Goal: Task Accomplishment & Management: Complete application form

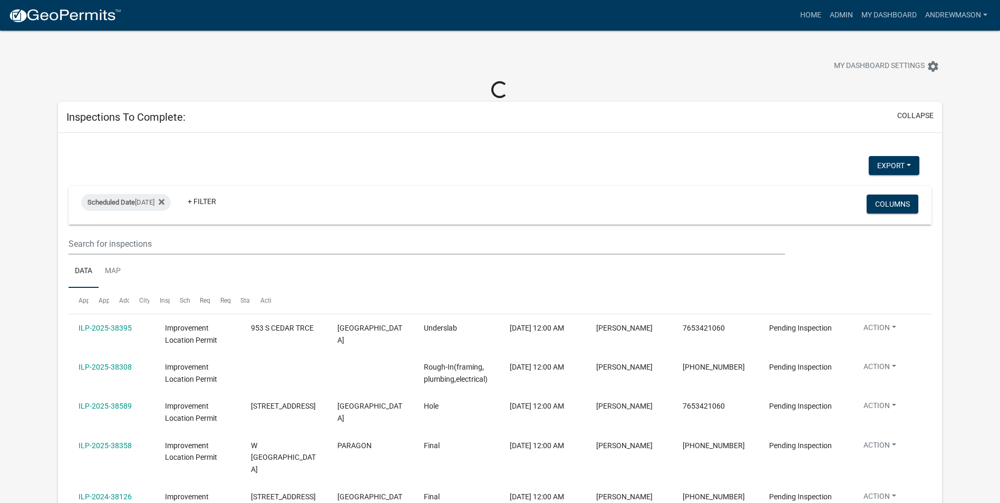
select select "3: 100"
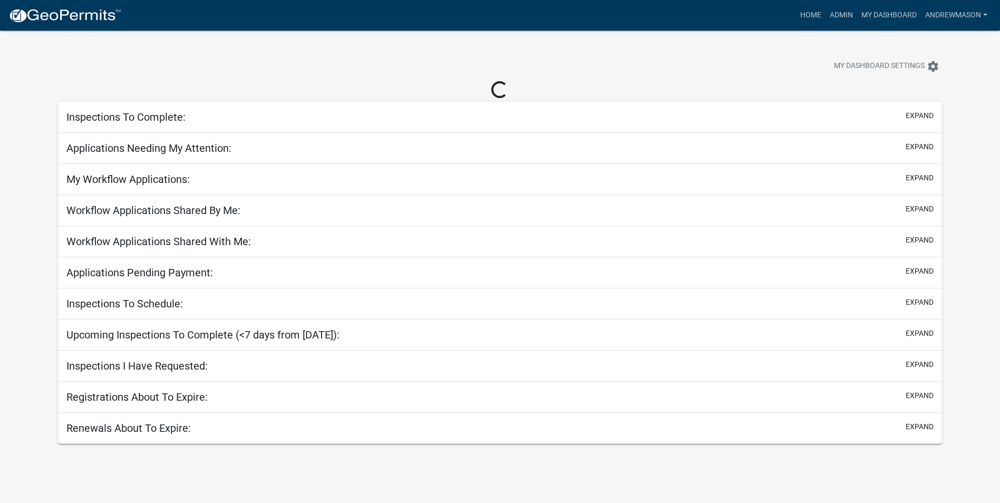
select select "3: 100"
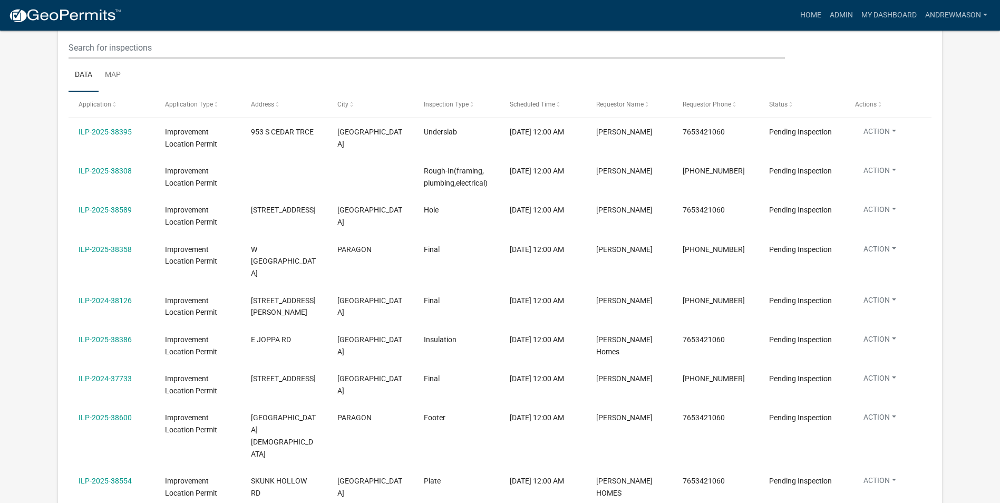
scroll to position [211, 0]
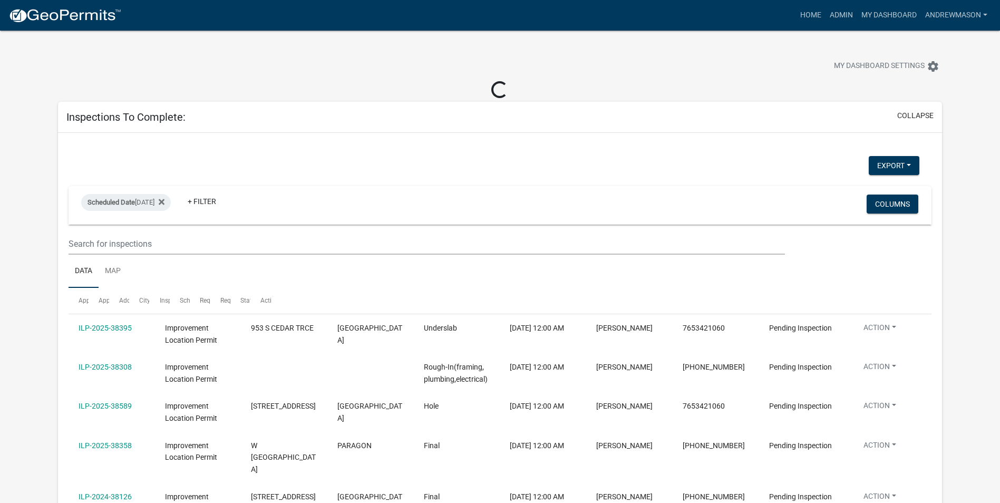
select select "3: 100"
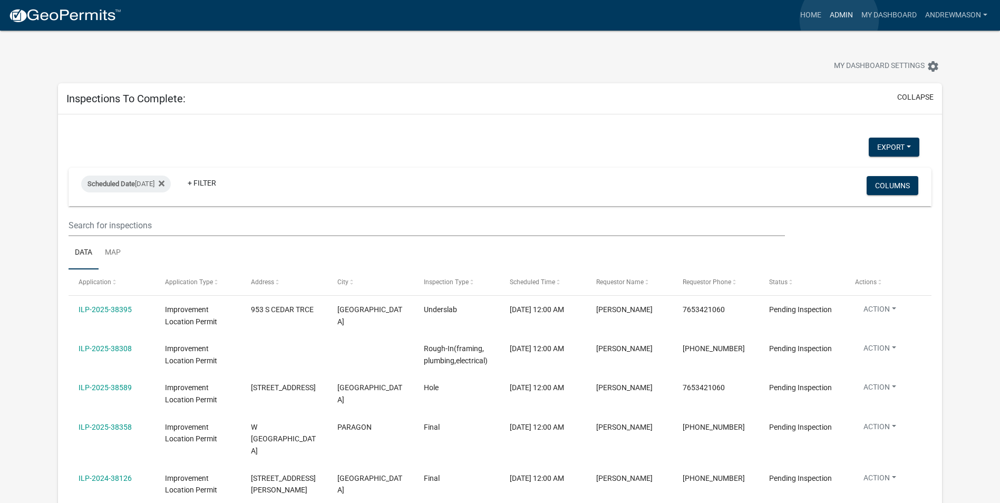
click at [839, 20] on link "Admin" at bounding box center [842, 15] width 32 height 20
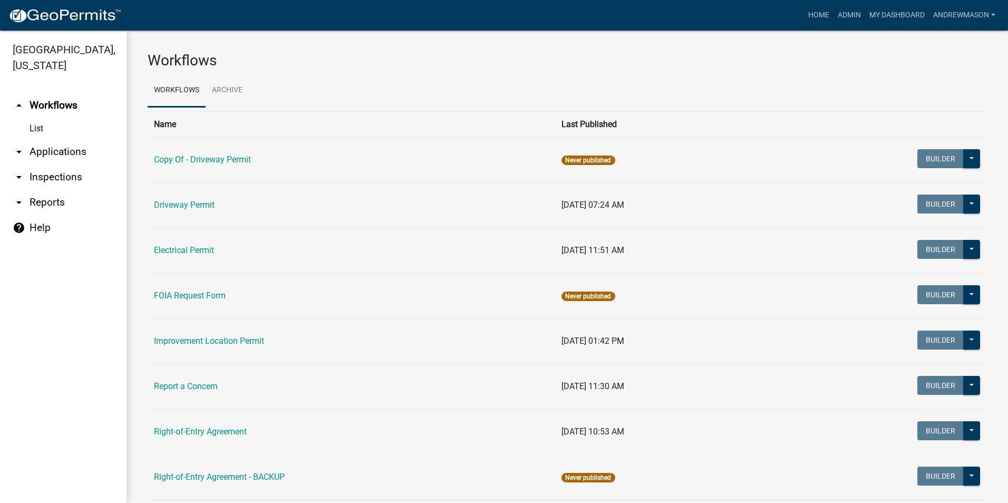
click at [55, 152] on link "arrow_drop_down Applications" at bounding box center [63, 151] width 127 height 25
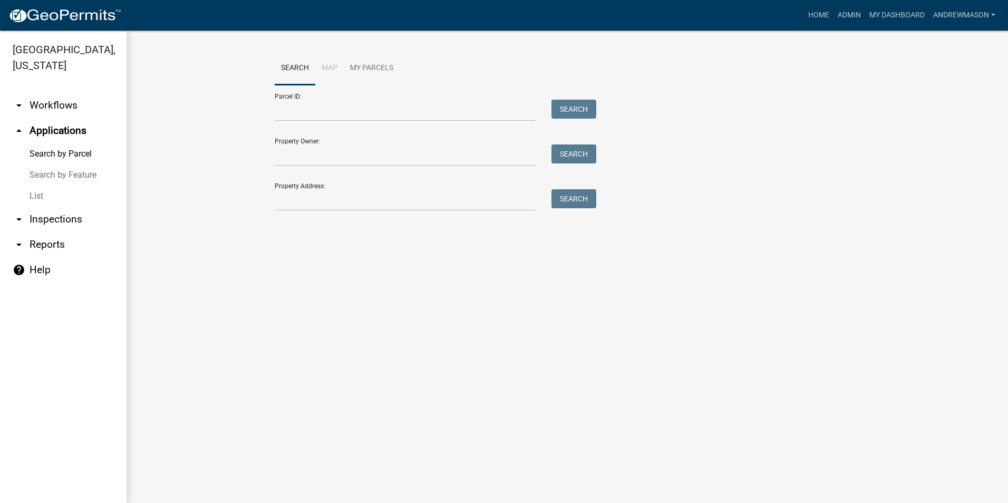
click at [37, 196] on link "List" at bounding box center [63, 196] width 127 height 21
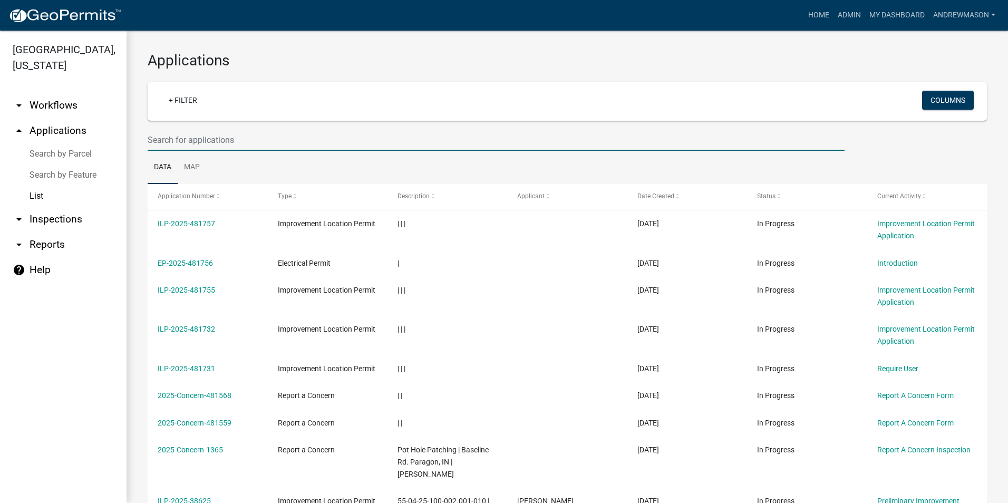
click at [218, 144] on input "text" at bounding box center [496, 140] width 697 height 22
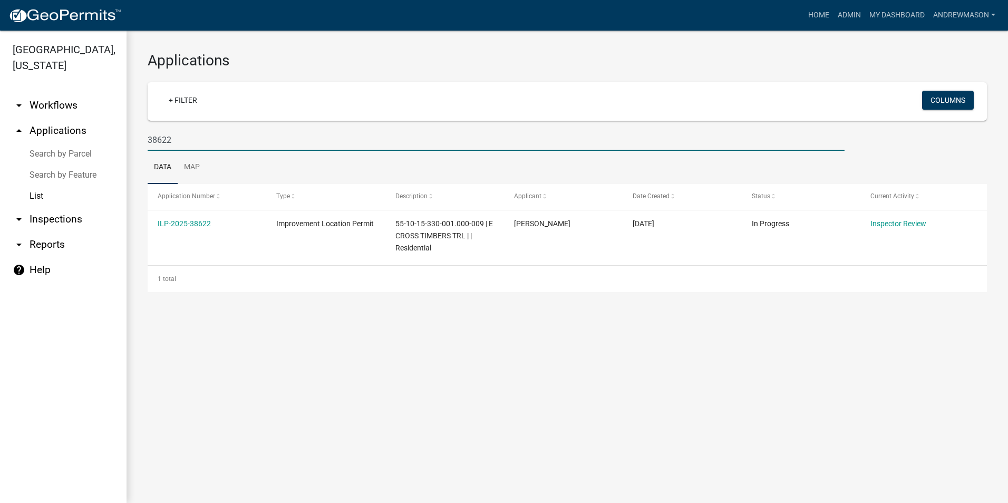
type input "38622"
click at [202, 223] on link "ILP-2025-38622" at bounding box center [184, 223] width 53 height 8
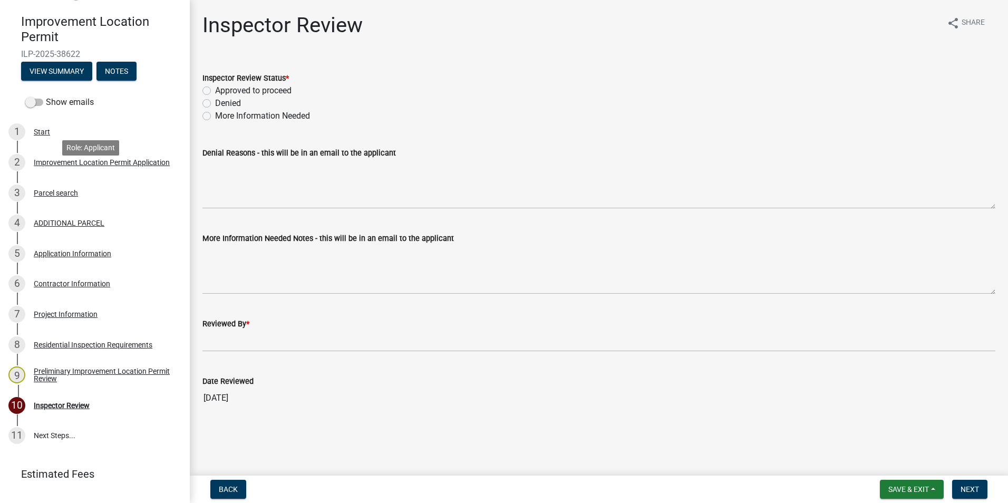
scroll to position [105, 0]
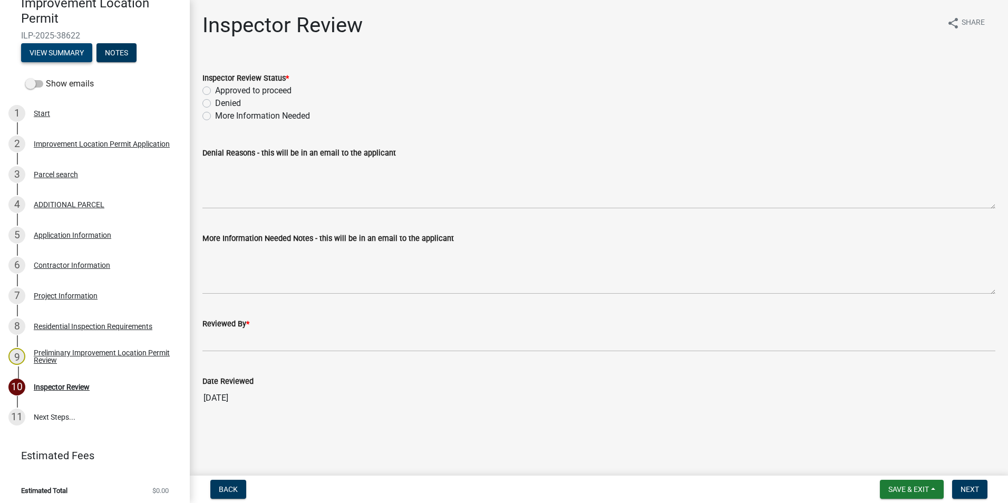
click at [69, 49] on button "View Summary" at bounding box center [56, 52] width 71 height 19
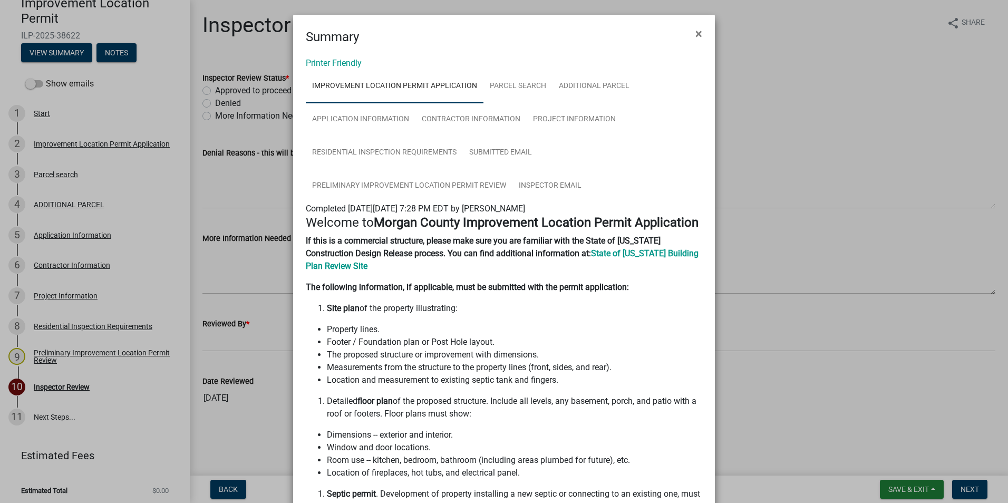
click at [695, 32] on span "×" at bounding box center [698, 33] width 7 height 15
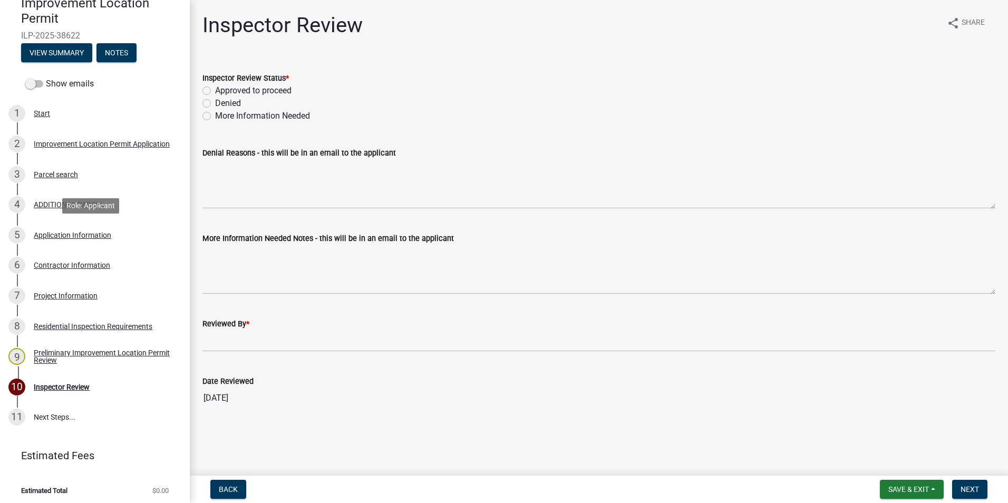
click at [47, 233] on div "Application Information" at bounding box center [73, 234] width 78 height 7
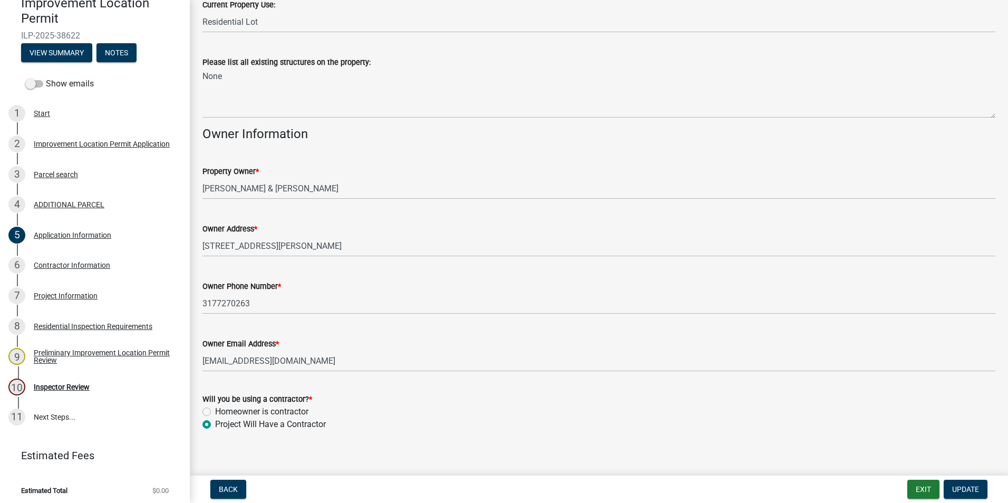
scroll to position [397, 0]
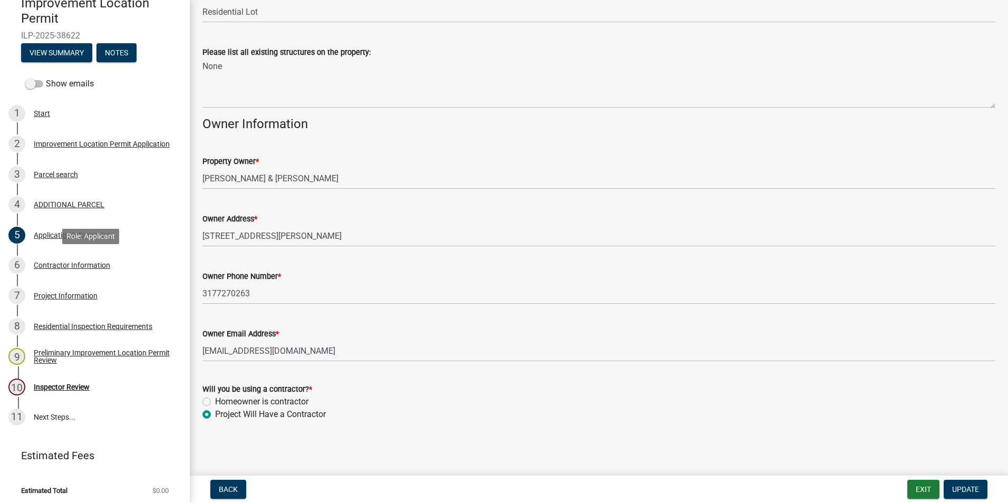
click at [49, 265] on div "Contractor Information" at bounding box center [72, 264] width 76 height 7
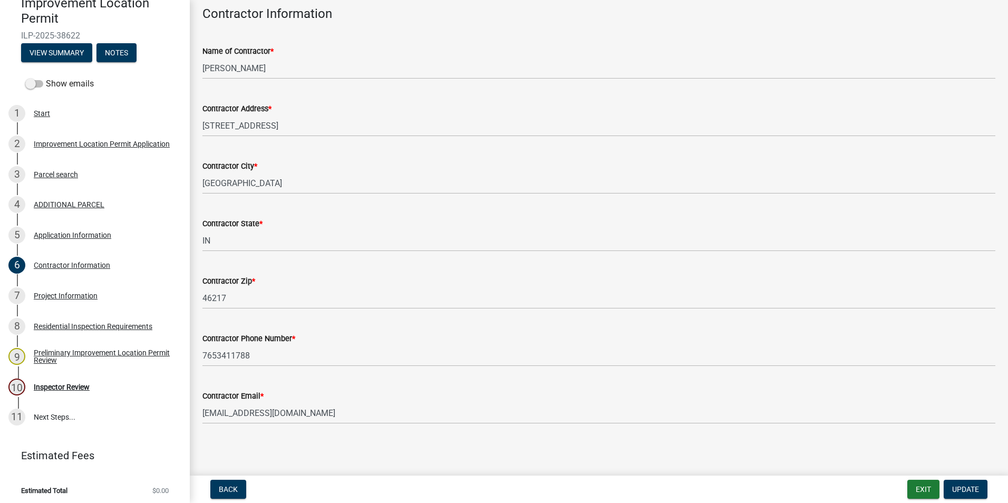
scroll to position [55, 0]
click at [65, 292] on div "Project Information" at bounding box center [66, 295] width 64 height 7
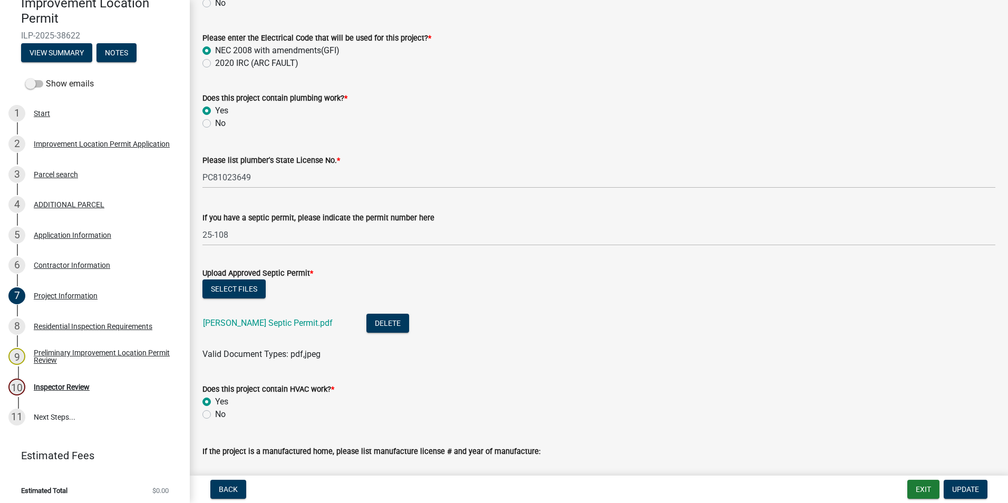
scroll to position [1529, 0]
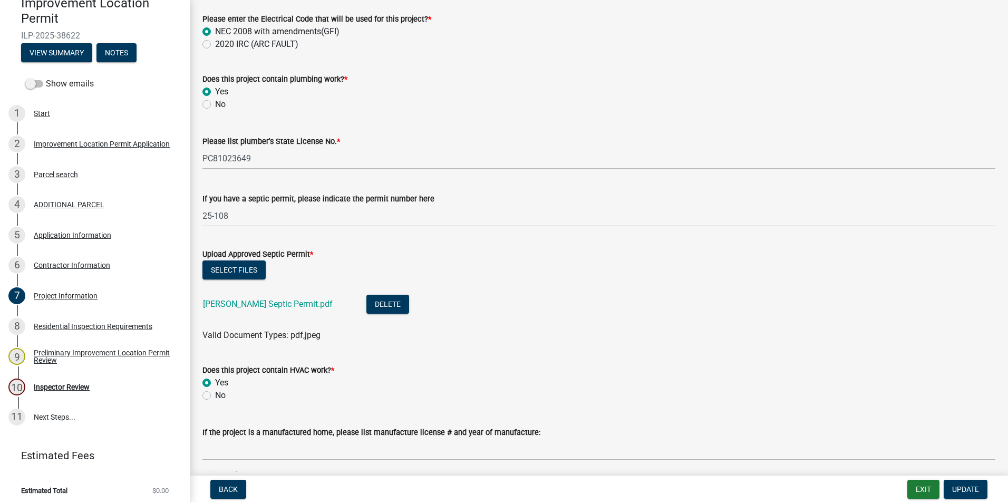
click at [281, 305] on link "Mooney Septic Permit.pdf" at bounding box center [268, 304] width 130 height 10
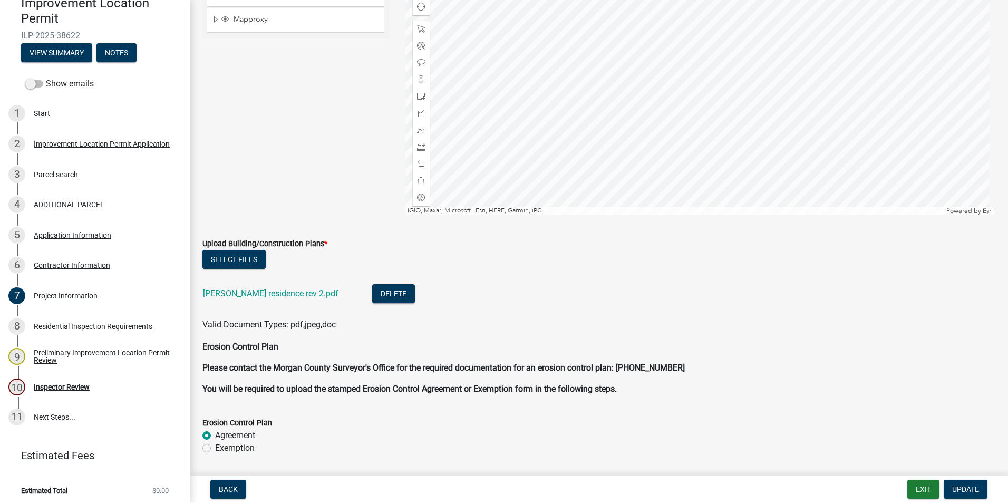
scroll to position [2267, 0]
click at [242, 294] on link "Mooney residence rev 2.pdf" at bounding box center [270, 293] width 135 height 10
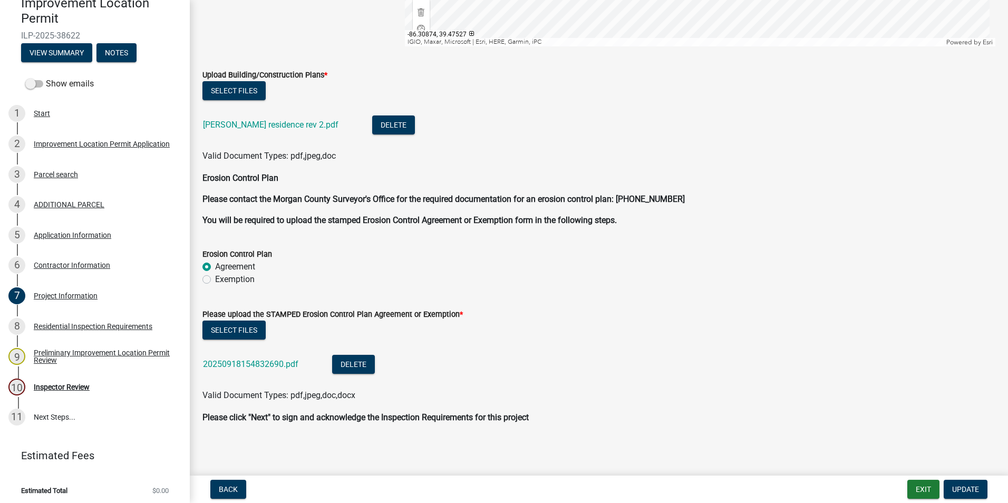
scroll to position [2437, 0]
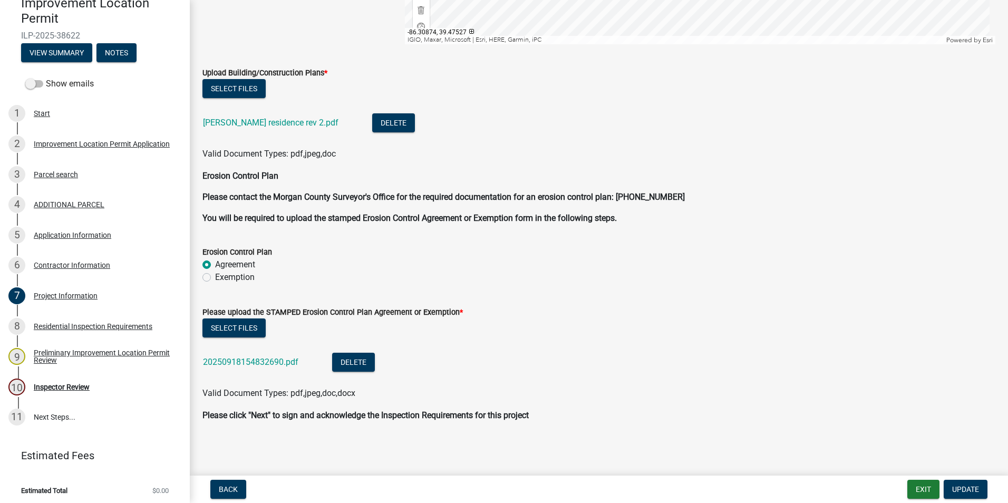
click at [269, 361] on link "20250918154832690.pdf" at bounding box center [250, 362] width 95 height 10
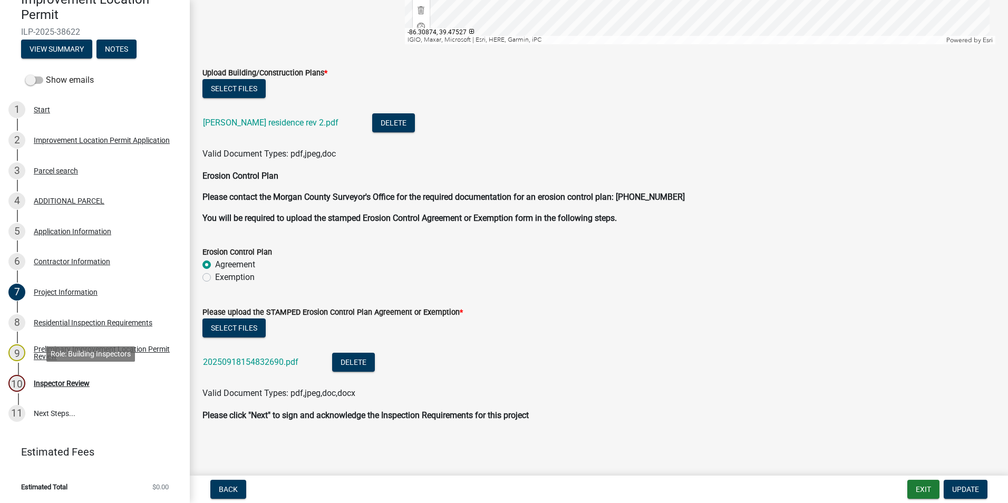
click at [71, 384] on div "Inspector Review" at bounding box center [62, 383] width 56 height 7
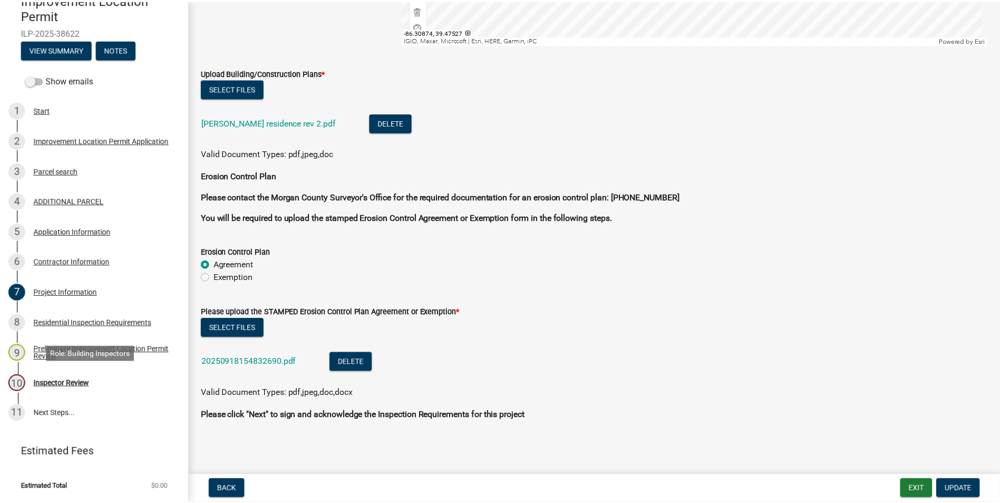
scroll to position [0, 0]
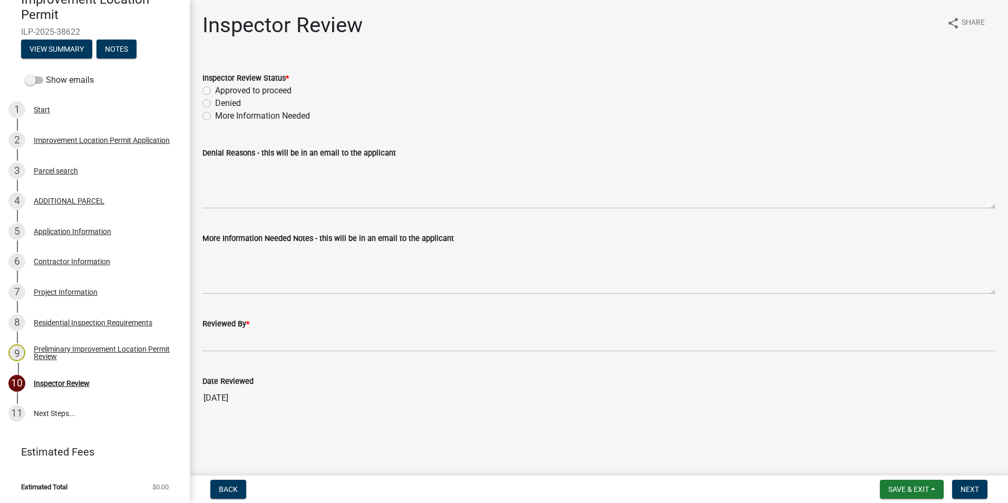
click at [215, 88] on label "Approved to proceed" at bounding box center [253, 90] width 76 height 13
click at [215, 88] on input "Approved to proceed" at bounding box center [218, 87] width 7 height 7
radio input "true"
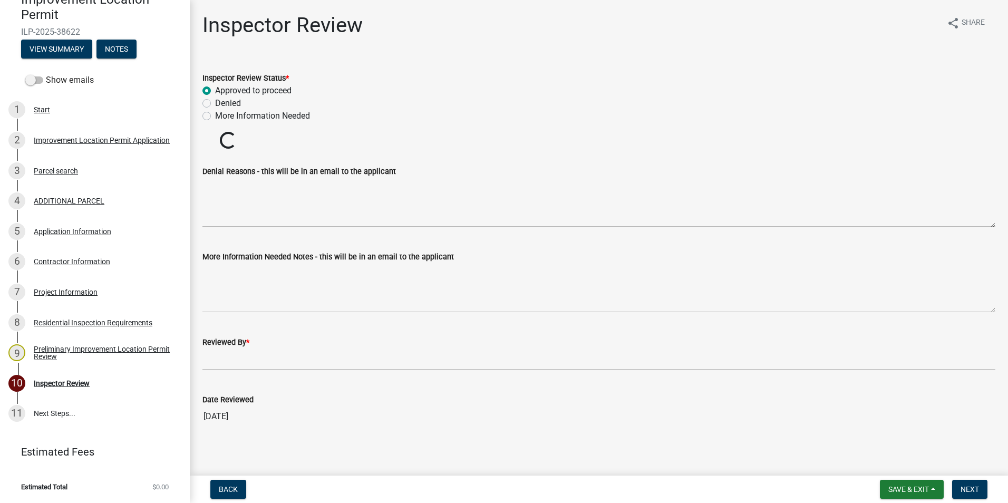
click at [227, 360] on wm-data-entity-input "Reviewed By *" at bounding box center [598, 349] width 793 height 57
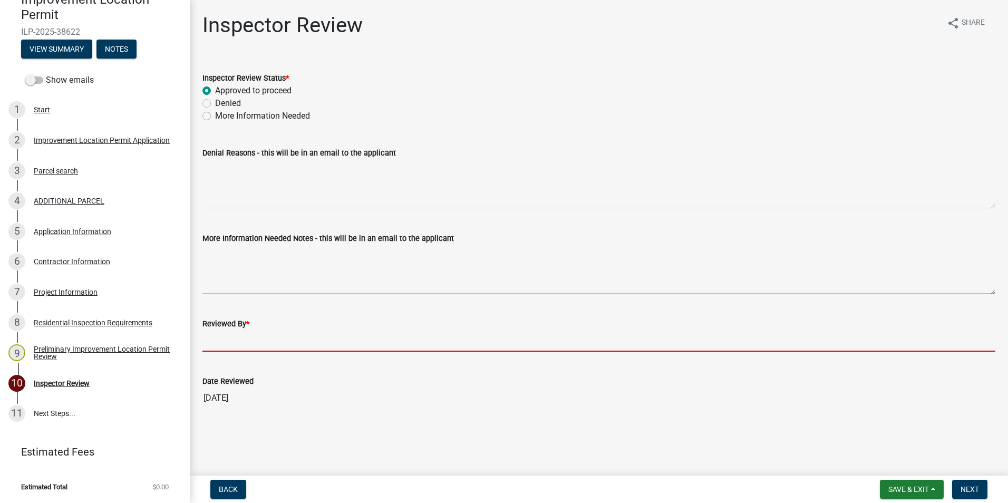
click at [224, 336] on input "Reviewed By *" at bounding box center [598, 341] width 793 height 22
type input "AFM"
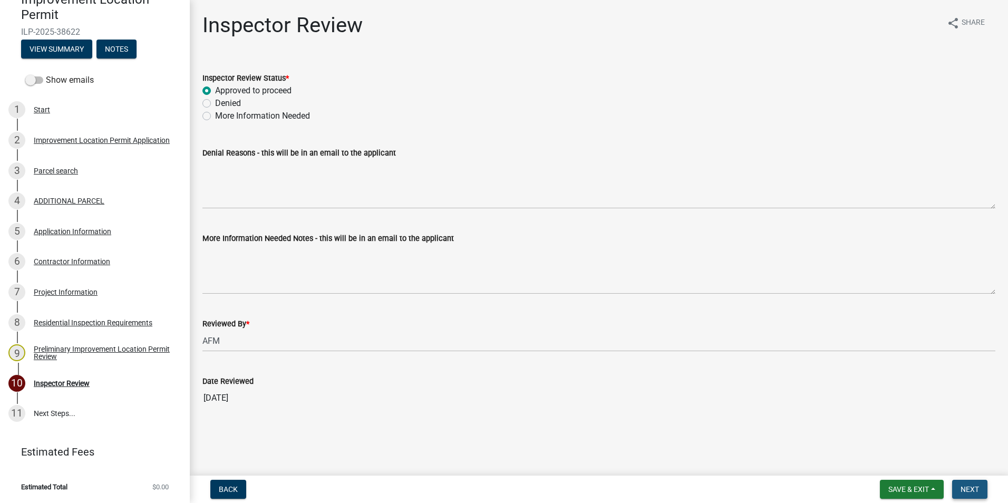
click at [964, 487] on span "Next" at bounding box center [970, 489] width 18 height 8
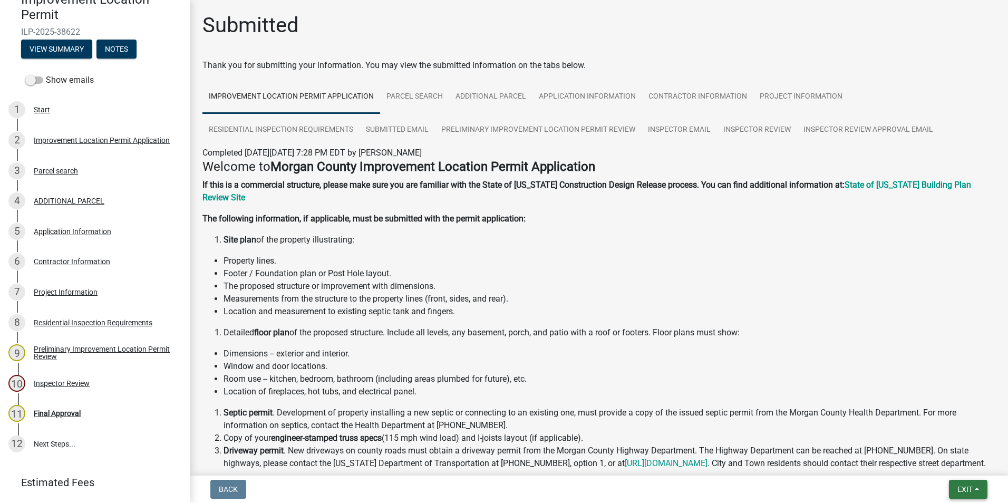
click at [960, 486] on span "Exit" at bounding box center [964, 489] width 15 height 8
click at [961, 460] on button "Save & Exit" at bounding box center [945, 461] width 84 height 25
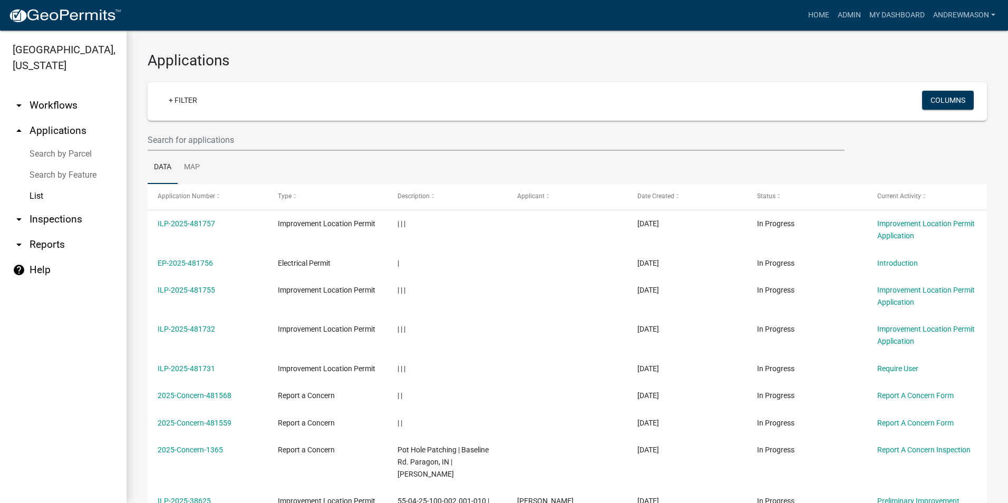
click at [190, 102] on link "+ Filter" at bounding box center [182, 100] width 45 height 19
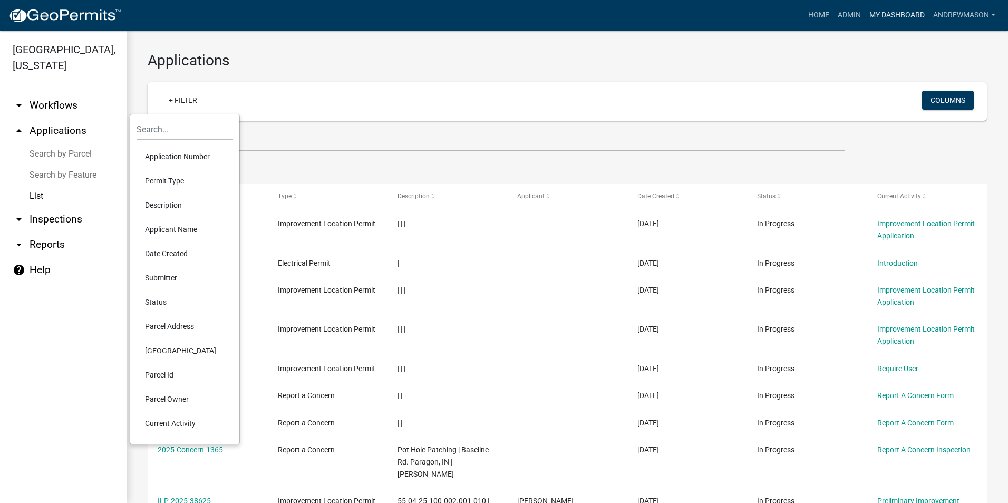
click at [895, 12] on link "My Dashboard" at bounding box center [897, 15] width 64 height 20
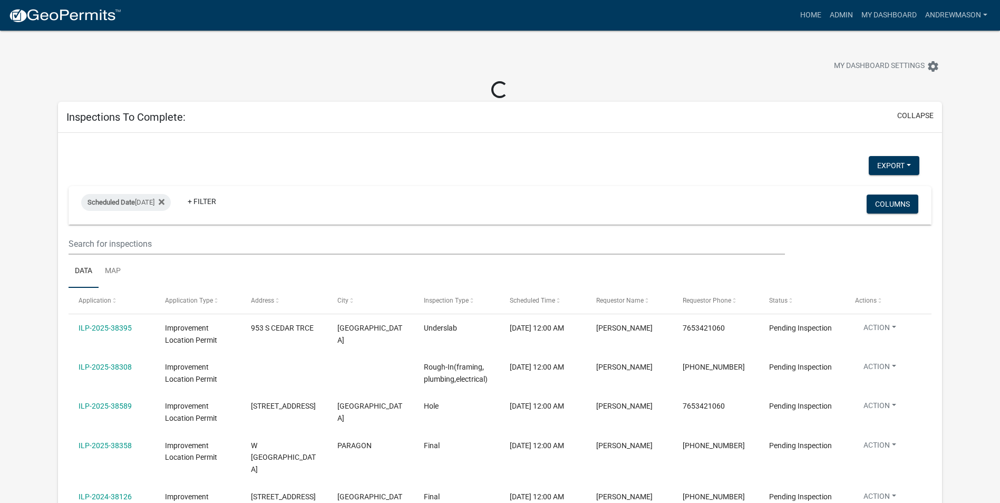
select select "3: 100"
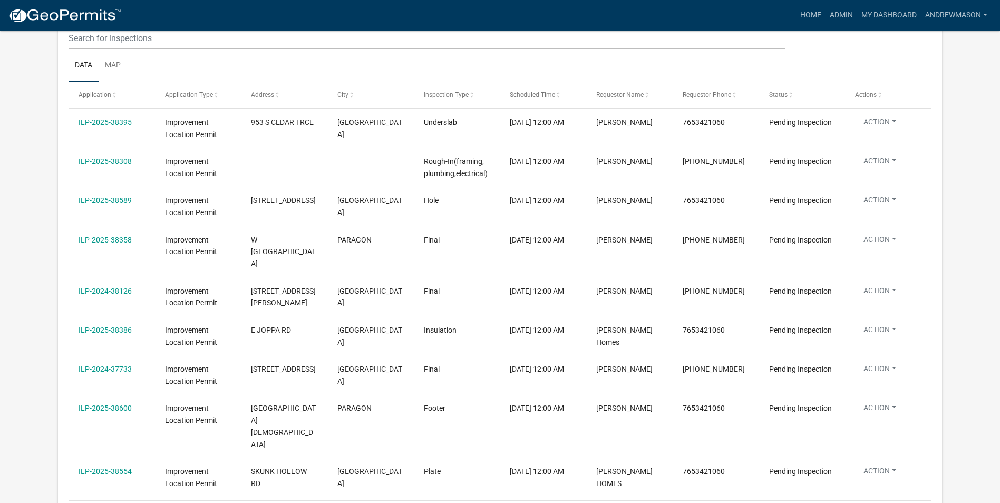
scroll to position [211, 0]
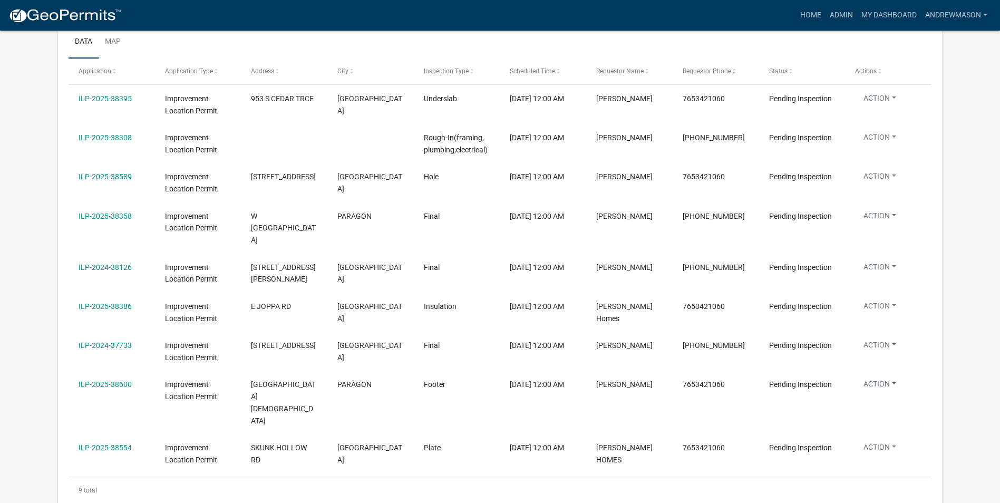
click at [93, 263] on link "ILP-2024-38126" at bounding box center [105, 267] width 53 height 8
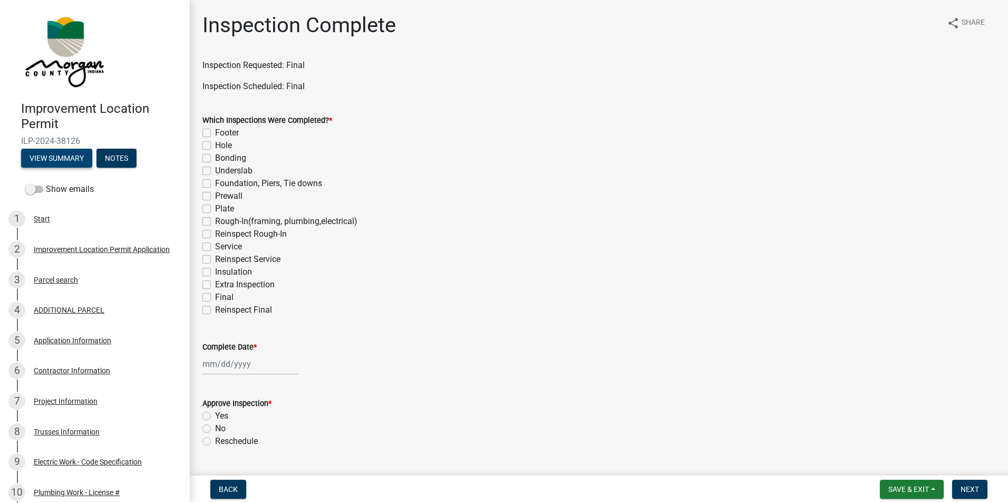
click at [72, 161] on button "View Summary" at bounding box center [56, 158] width 71 height 19
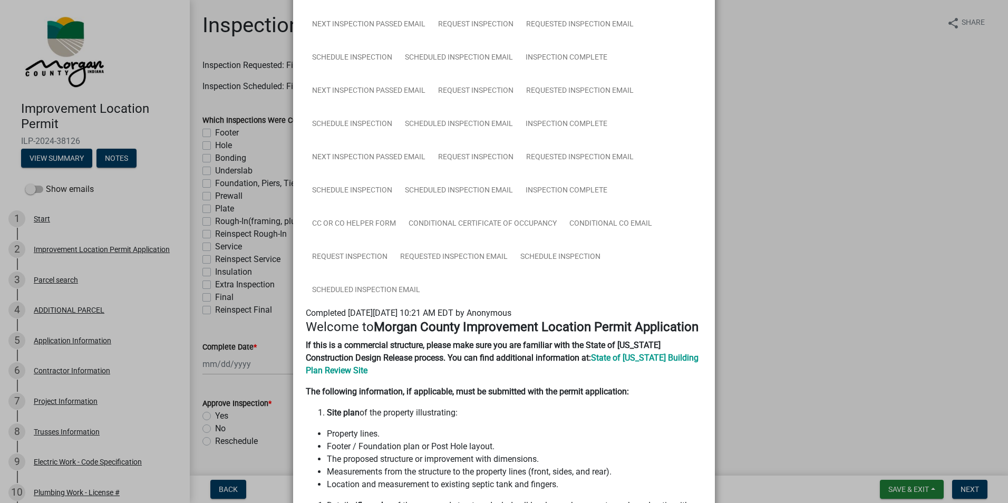
scroll to position [527, 0]
click at [586, 190] on link "Inspection Complete" at bounding box center [566, 190] width 94 height 34
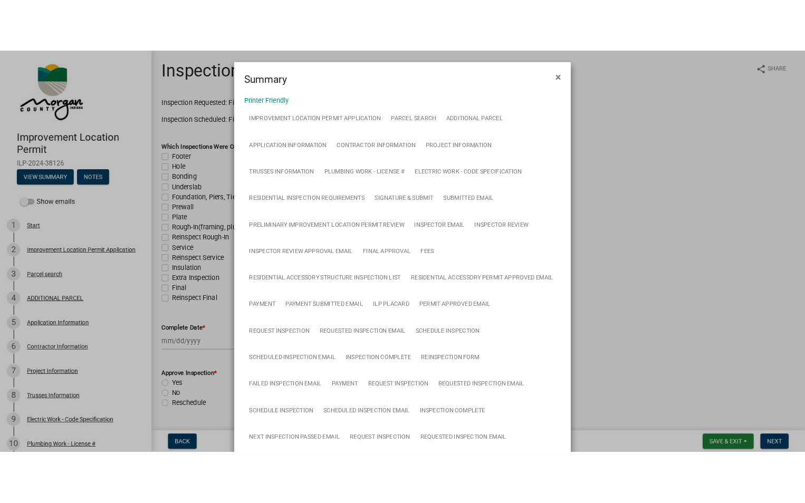
scroll to position [0, 0]
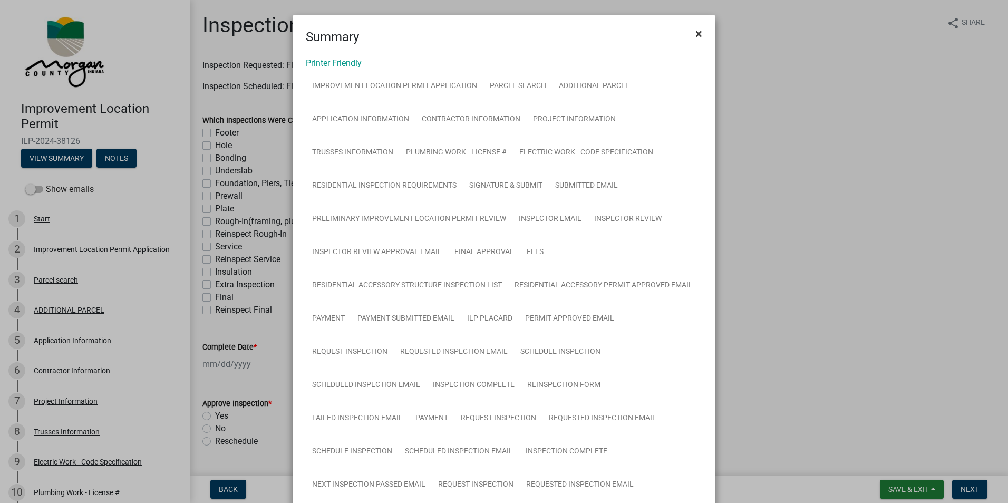
click at [695, 32] on span "×" at bounding box center [698, 33] width 7 height 15
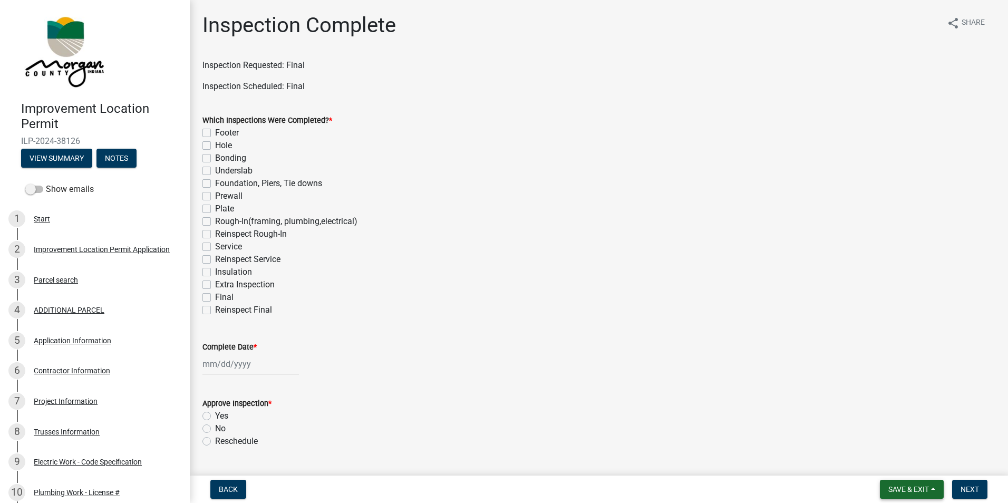
click at [920, 485] on span "Save & Exit" at bounding box center [908, 489] width 41 height 8
click at [903, 464] on button "Save & Exit" at bounding box center [901, 461] width 84 height 25
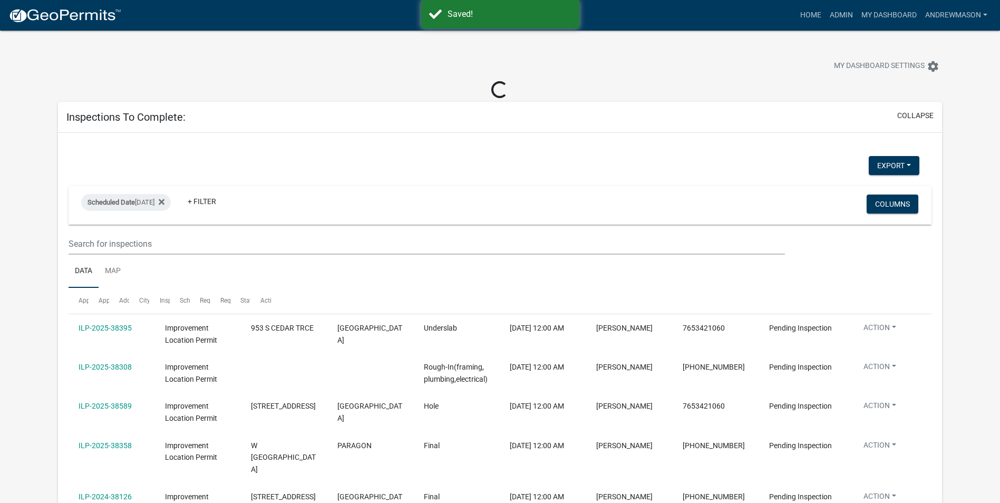
select select "3: 100"
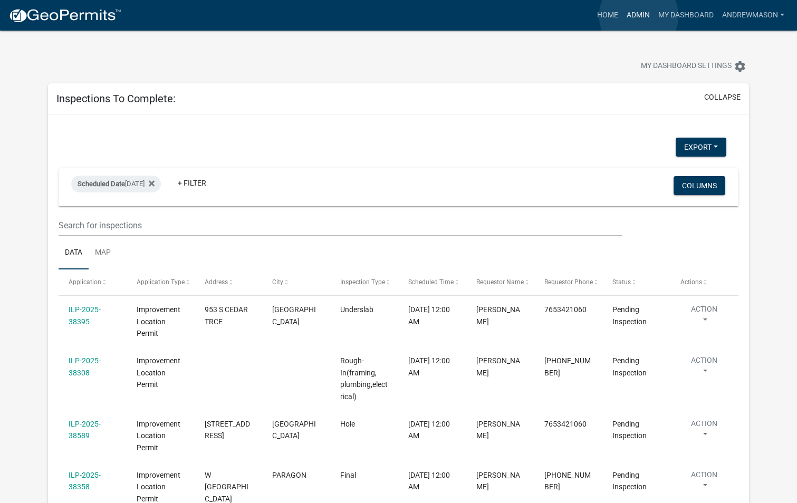
click at [638, 16] on link "Admin" at bounding box center [638, 15] width 32 height 20
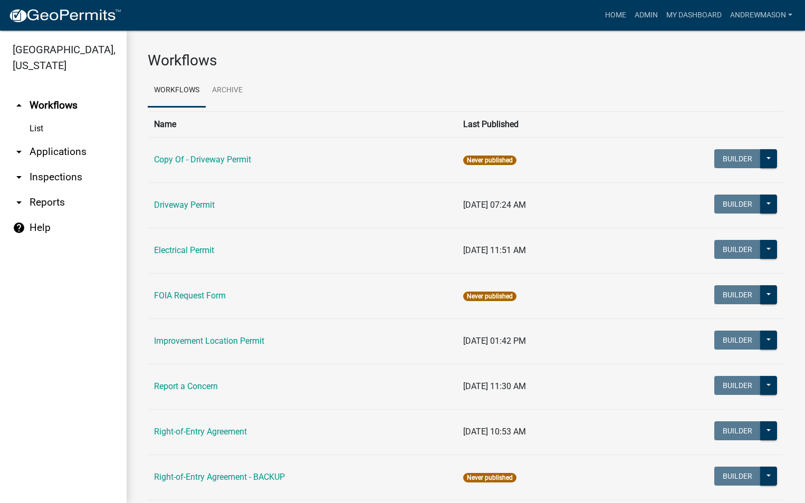
click at [78, 149] on link "arrow_drop_down Applications" at bounding box center [63, 151] width 127 height 25
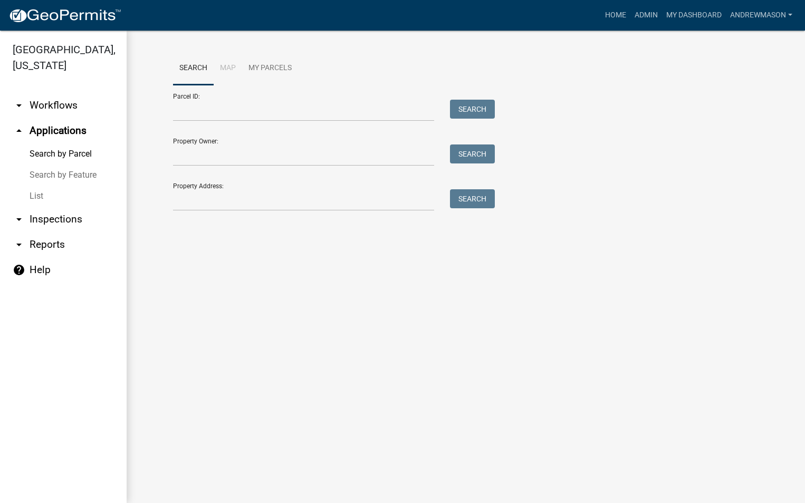
click at [41, 196] on link "List" at bounding box center [63, 196] width 127 height 21
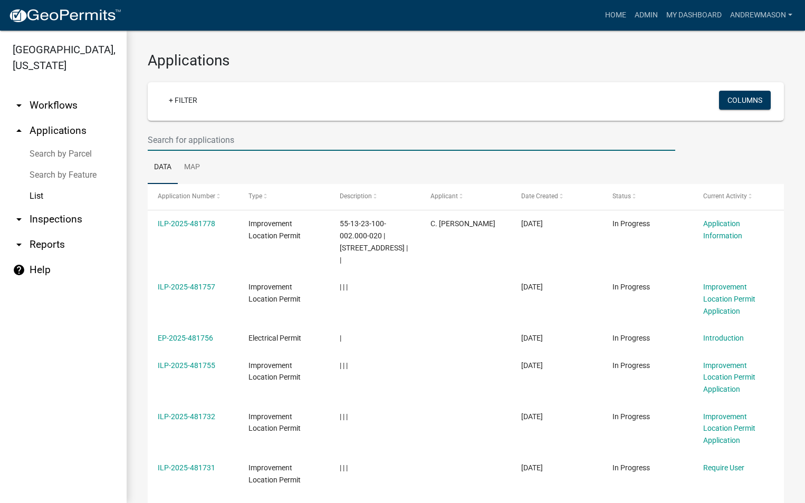
click at [154, 140] on input "text" at bounding box center [411, 140] width 527 height 22
paste input "38388"
type input "38388"
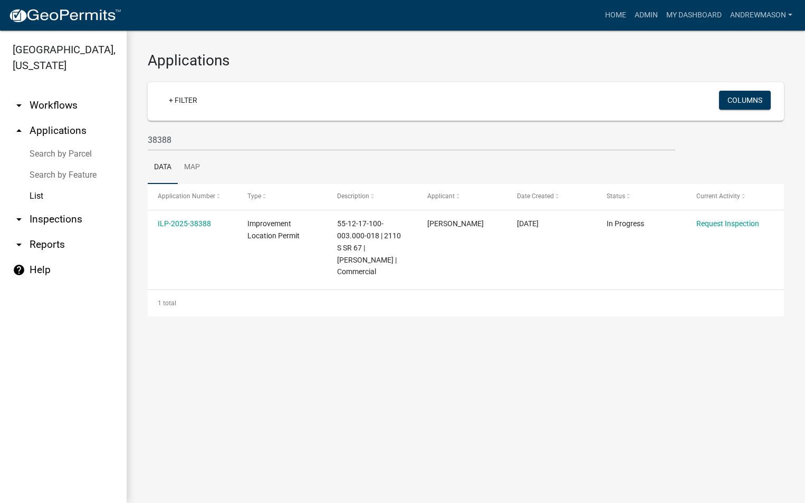
click at [195, 225] on link "ILP-2025-38388" at bounding box center [184, 223] width 53 height 8
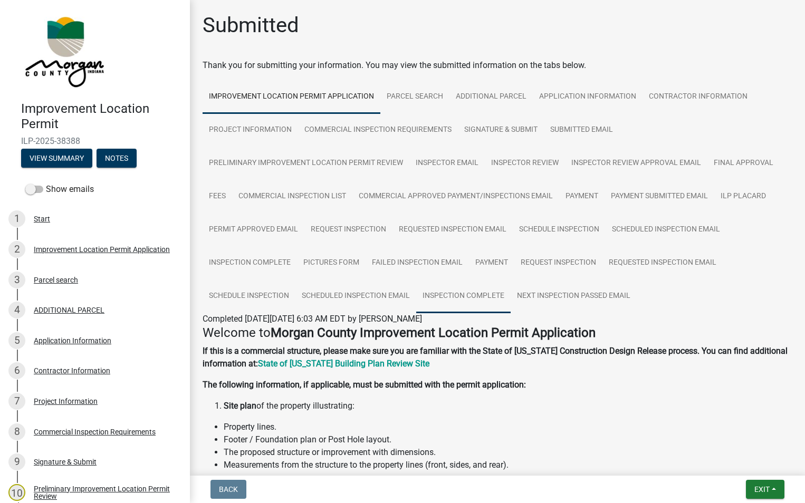
click at [464, 288] on link "Inspection Complete" at bounding box center [463, 296] width 94 height 34
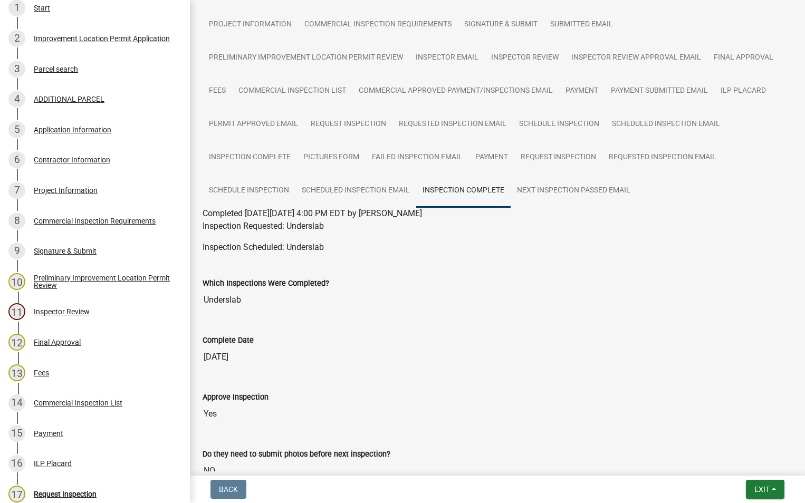
scroll to position [369, 0]
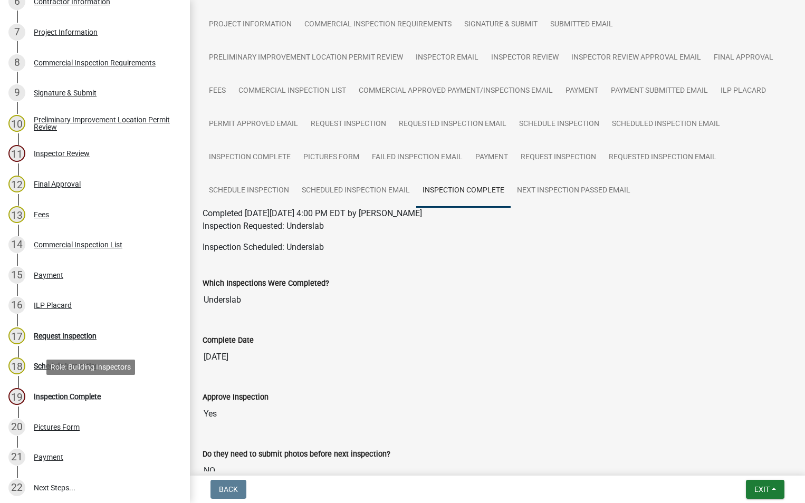
click at [68, 400] on div "Inspection Complete" at bounding box center [67, 396] width 67 height 7
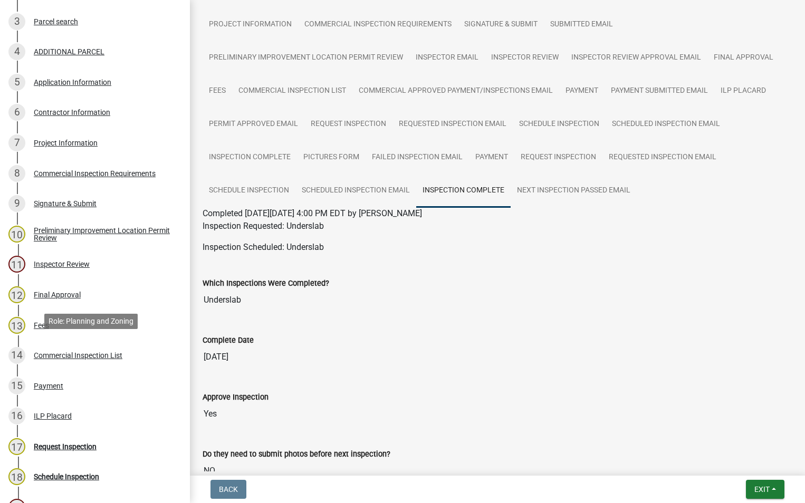
scroll to position [211, 0]
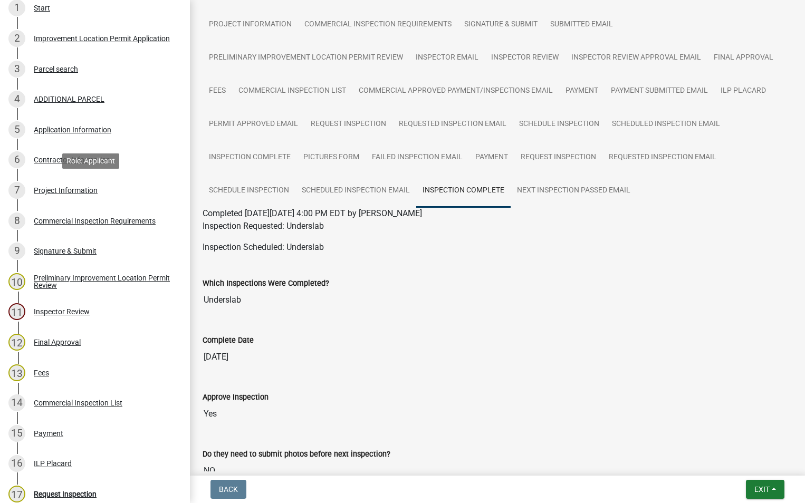
click at [82, 187] on div "Project Information" at bounding box center [66, 190] width 64 height 7
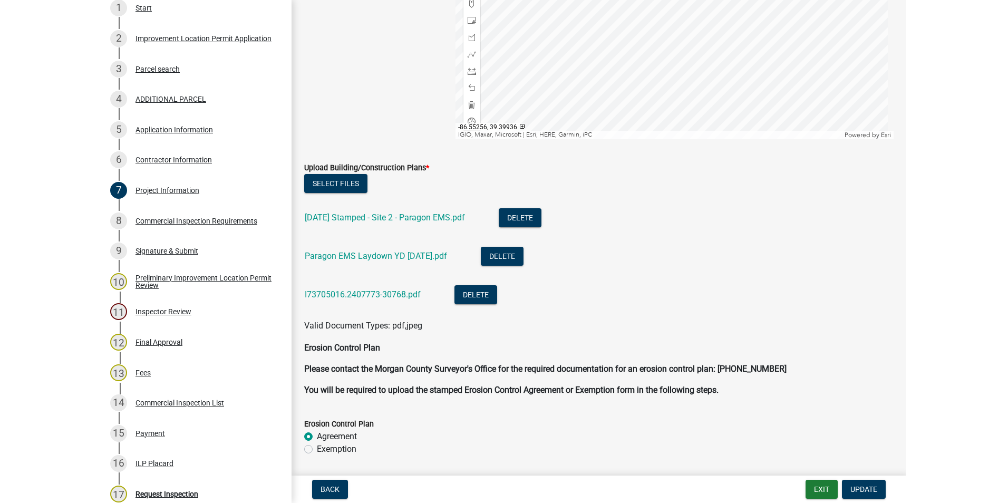
scroll to position [2891, 0]
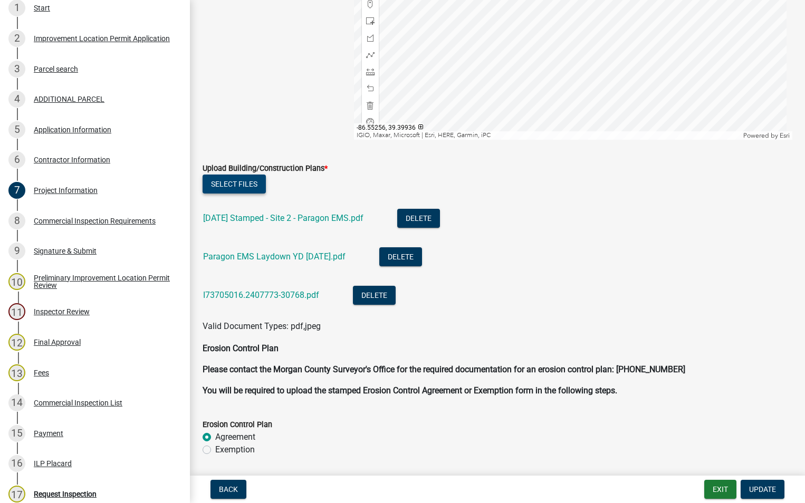
click at [257, 186] on button "Select files" at bounding box center [233, 184] width 63 height 19
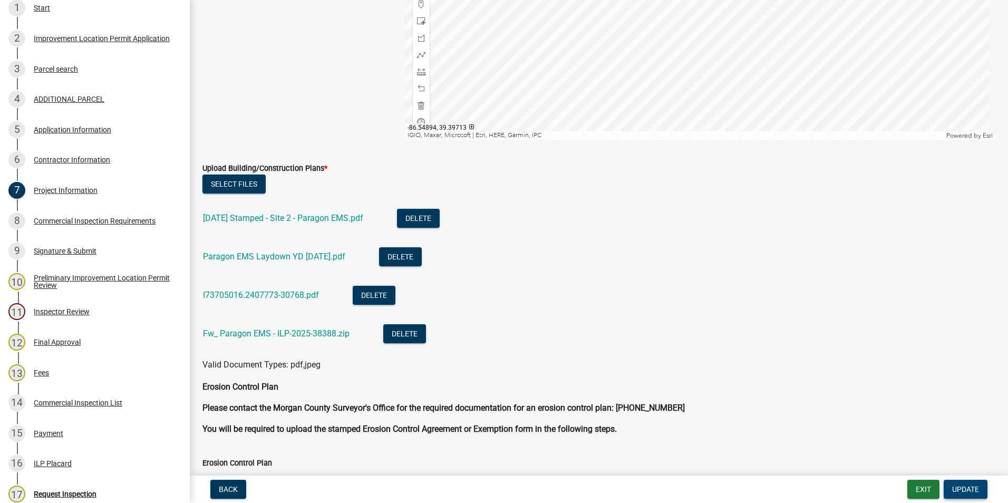
click at [973, 490] on span "Update" at bounding box center [965, 489] width 27 height 8
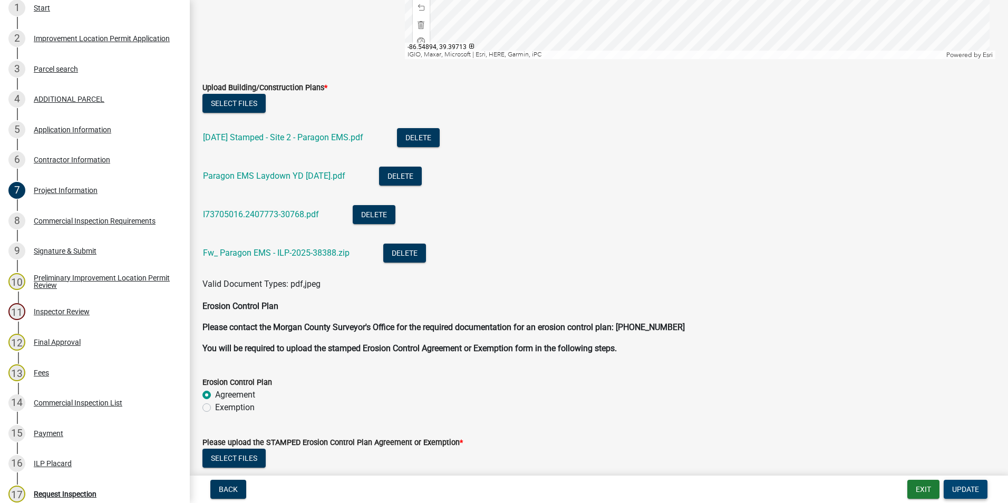
scroll to position [3003, 0]
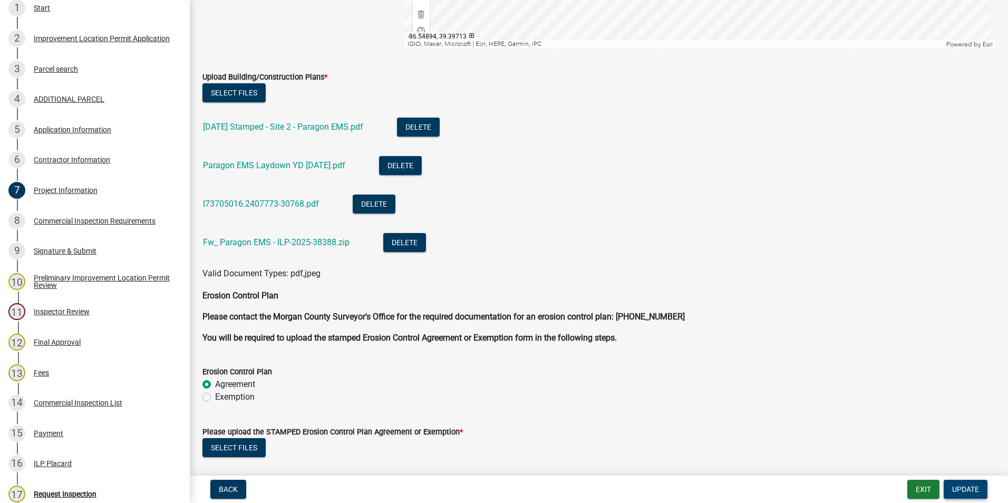
click at [962, 486] on span "Update" at bounding box center [965, 489] width 27 height 8
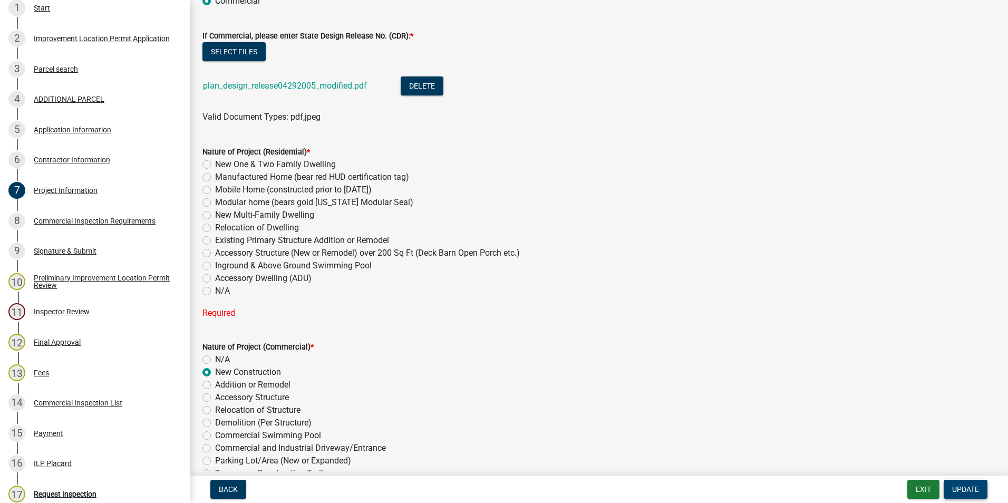
scroll to position [156, 0]
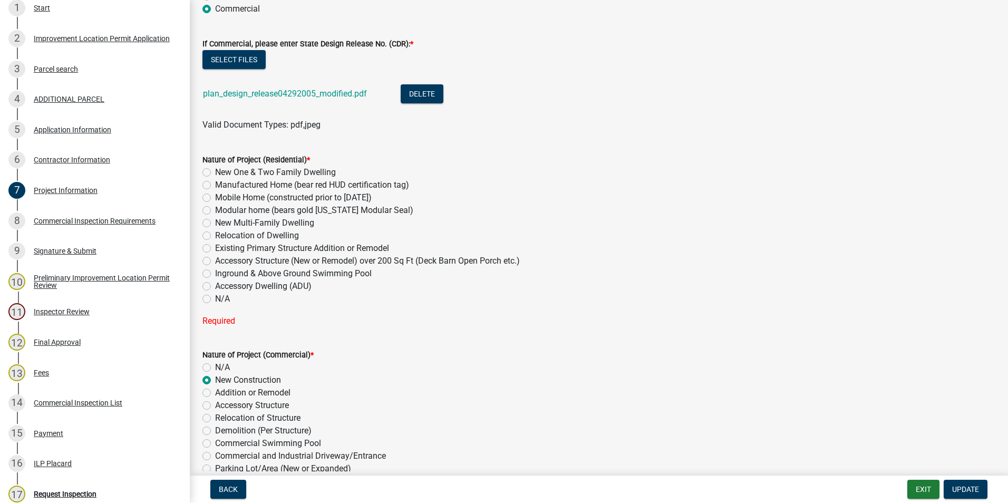
click at [215, 299] on label "N/A" at bounding box center [222, 299] width 15 height 13
click at [215, 299] on input "N/A" at bounding box center [218, 296] width 7 height 7
radio input "true"
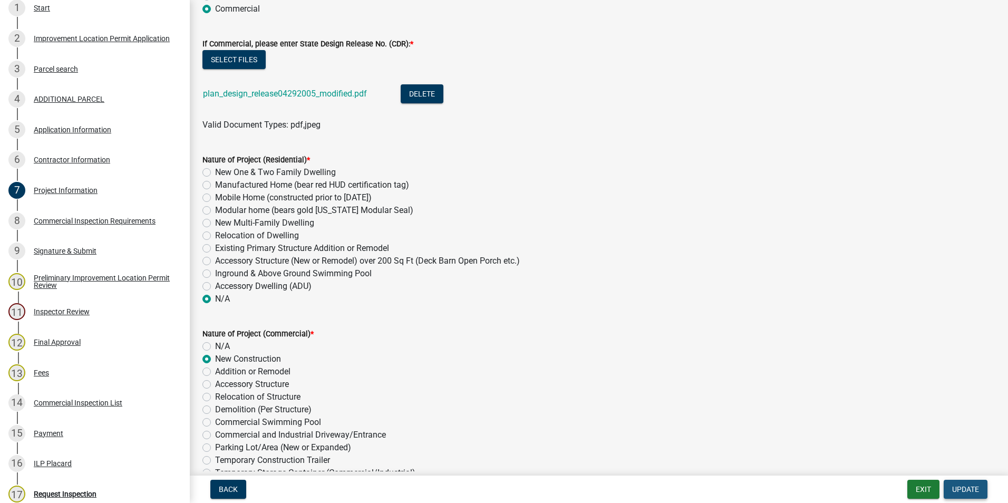
click at [958, 488] on span "Update" at bounding box center [965, 489] width 27 height 8
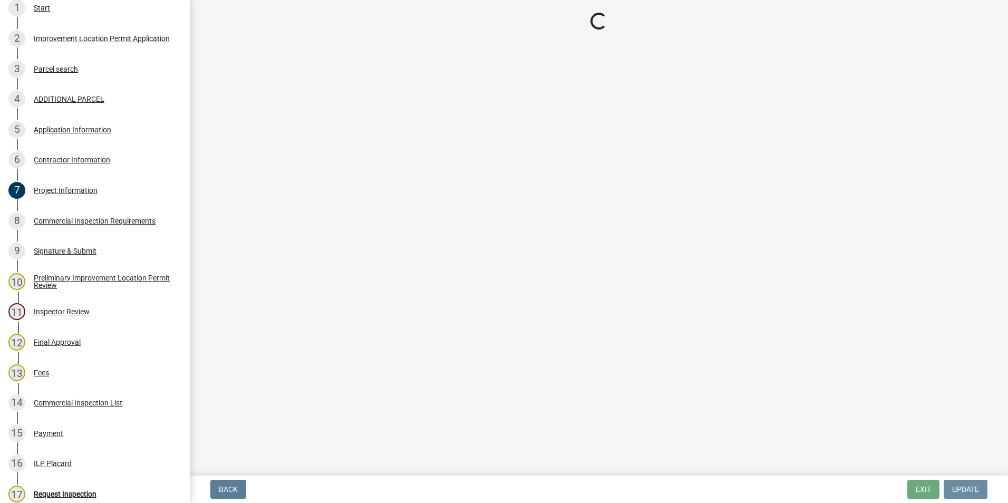
scroll to position [0, 0]
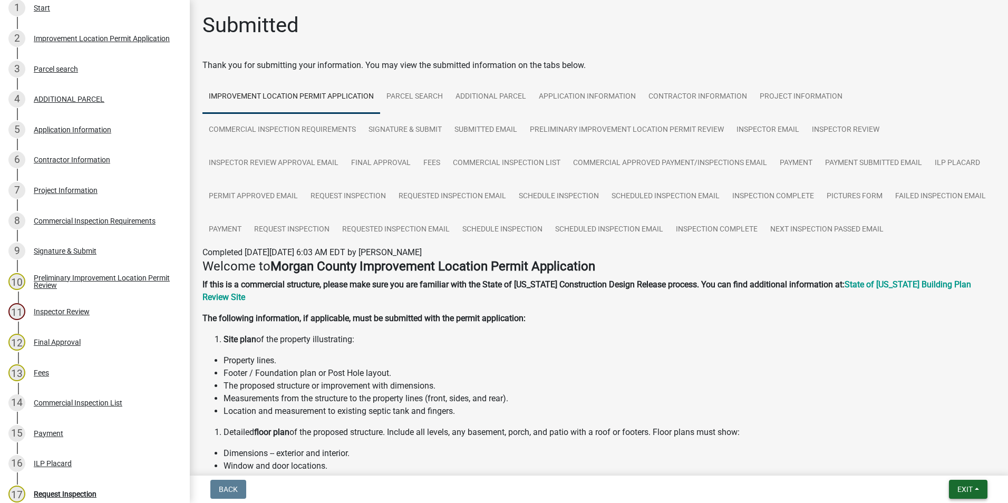
click at [965, 486] on span "Exit" at bounding box center [964, 489] width 15 height 8
click at [936, 457] on button "Save & Exit" at bounding box center [945, 461] width 84 height 25
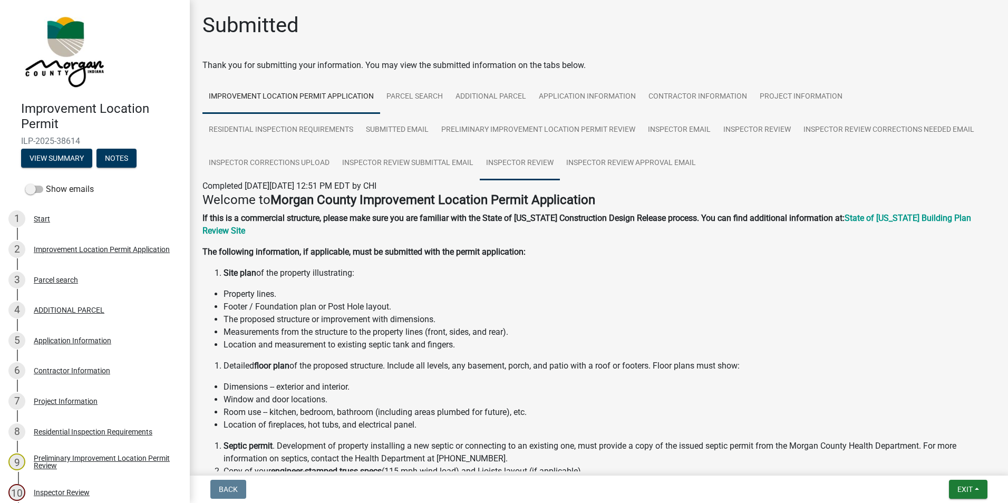
click at [517, 158] on link "Inspector Review" at bounding box center [520, 164] width 80 height 34
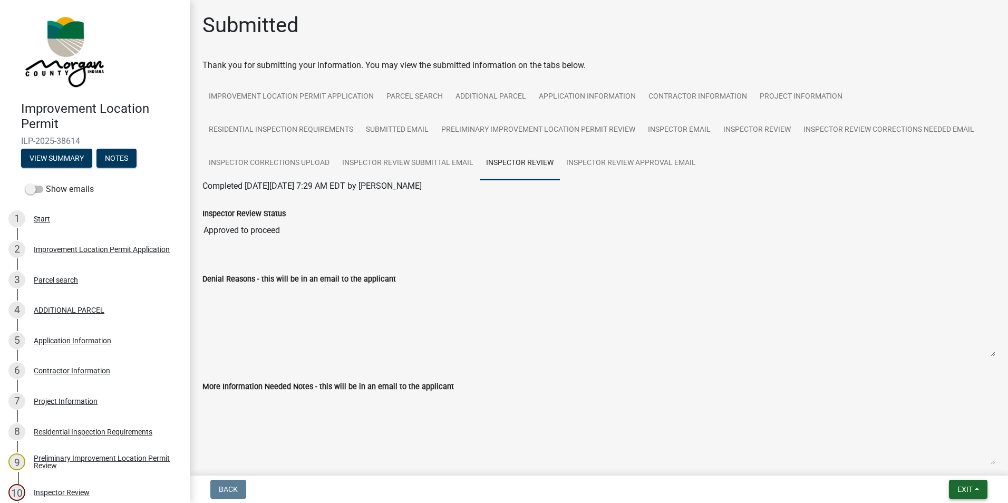
click at [962, 488] on span "Exit" at bounding box center [964, 489] width 15 height 8
click at [943, 456] on button "Save & Exit" at bounding box center [945, 461] width 84 height 25
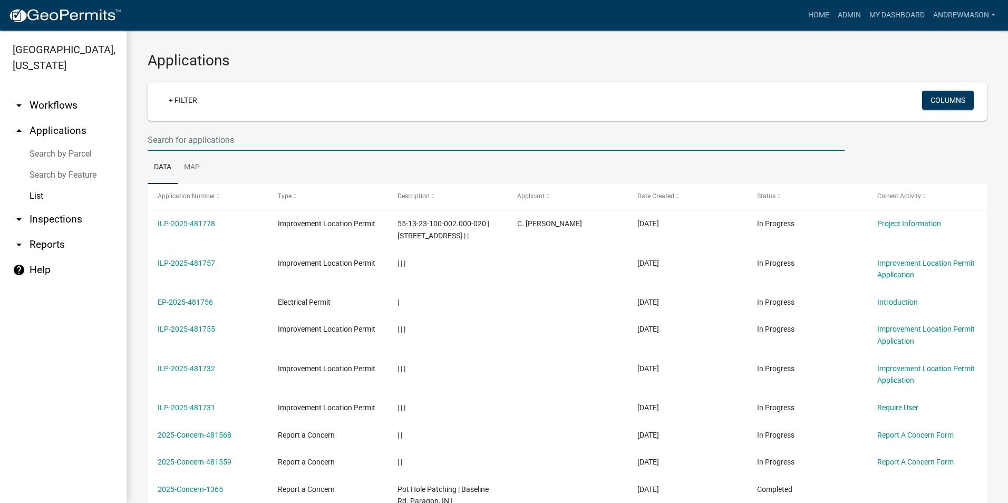
click at [185, 141] on input "text" at bounding box center [496, 140] width 697 height 22
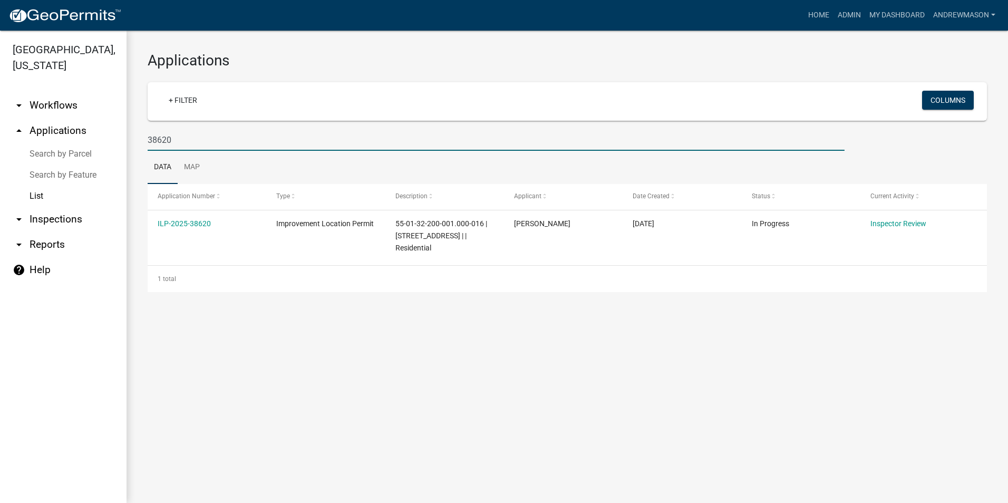
type input "38620"
click at [193, 222] on link "ILP-2025-38620" at bounding box center [184, 223] width 53 height 8
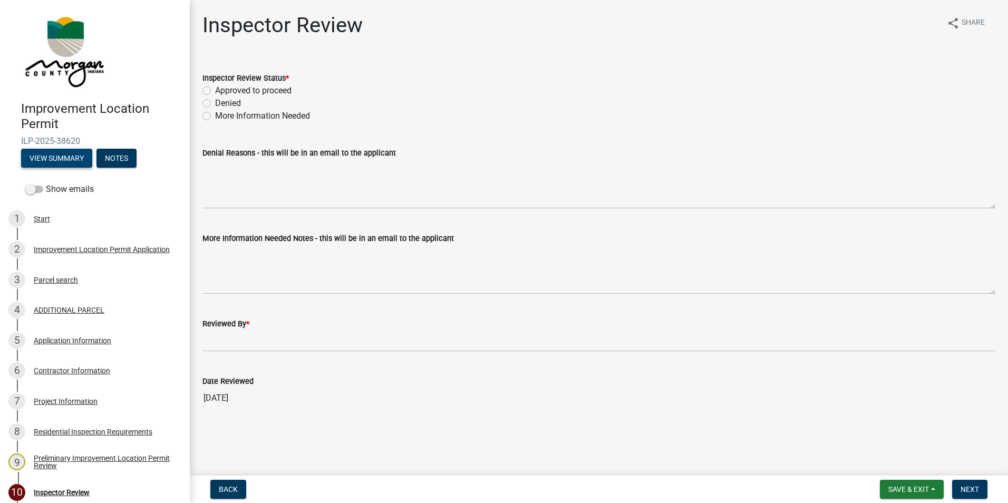
click at [54, 159] on button "View Summary" at bounding box center [56, 158] width 71 height 19
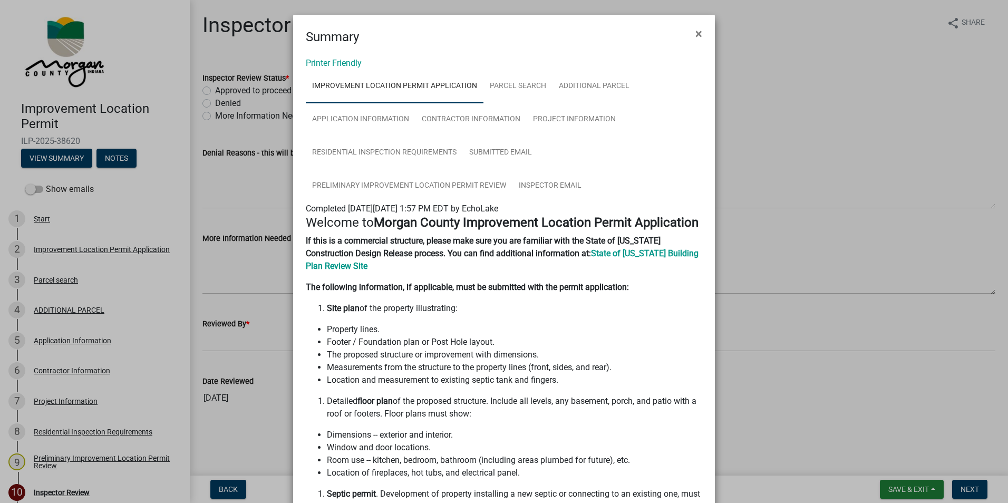
click at [695, 32] on span "×" at bounding box center [698, 33] width 7 height 15
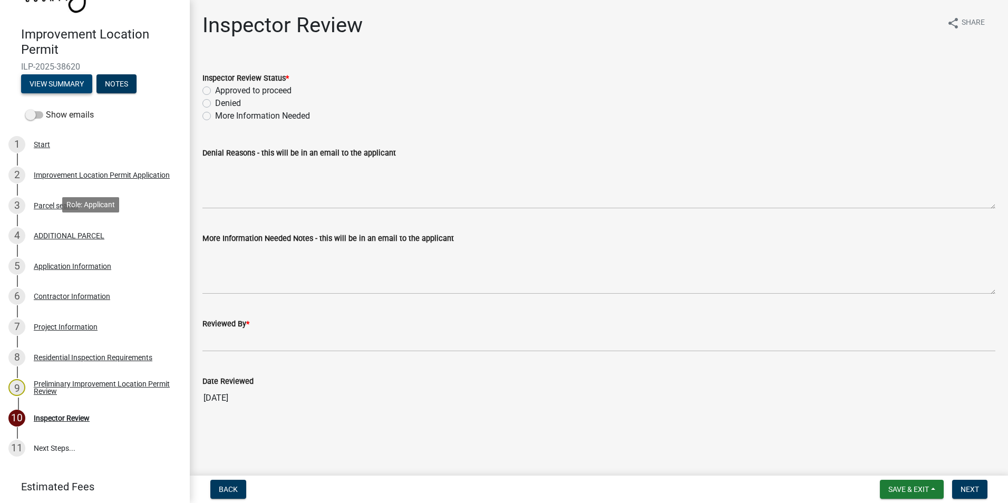
scroll to position [109, 0]
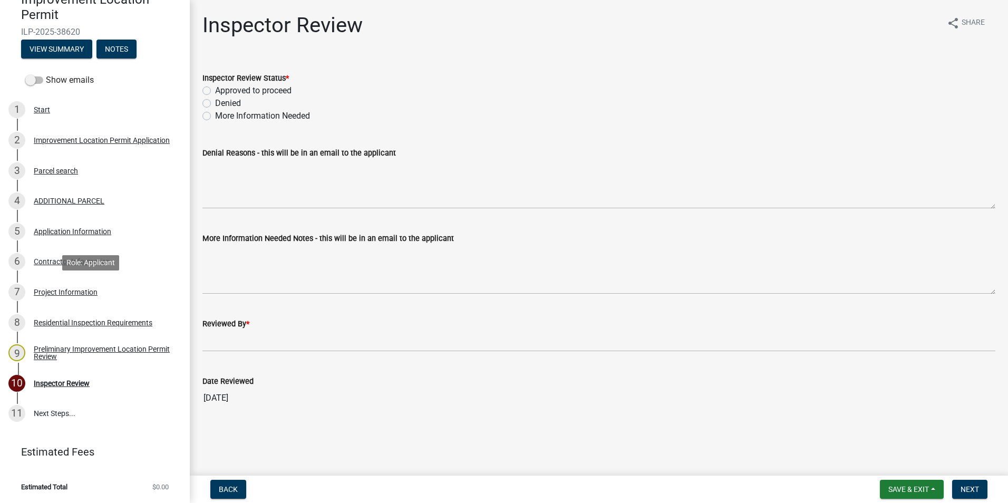
click at [71, 293] on div "Project Information" at bounding box center [66, 291] width 64 height 7
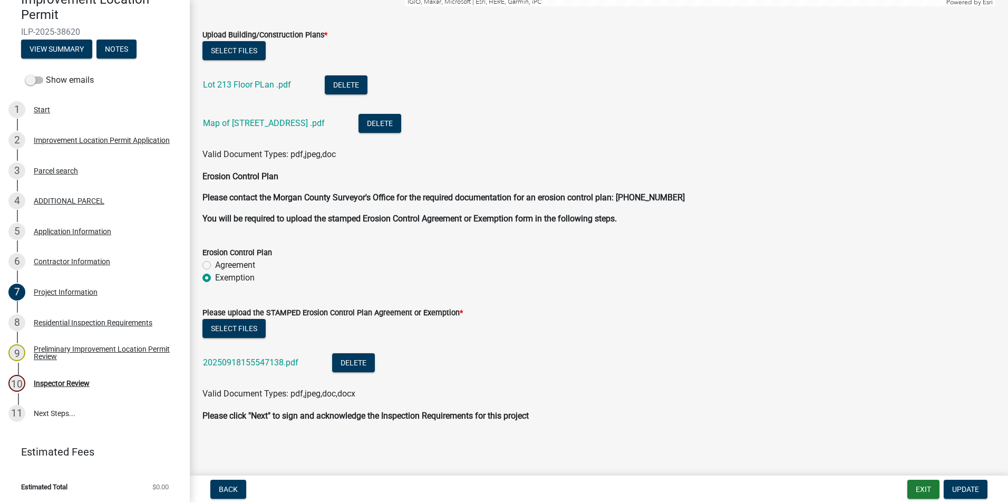
scroll to position [2476, 0]
click at [279, 362] on link "20250918155547138.pdf" at bounding box center [250, 362] width 95 height 10
click at [53, 380] on div "Inspector Review" at bounding box center [62, 383] width 56 height 7
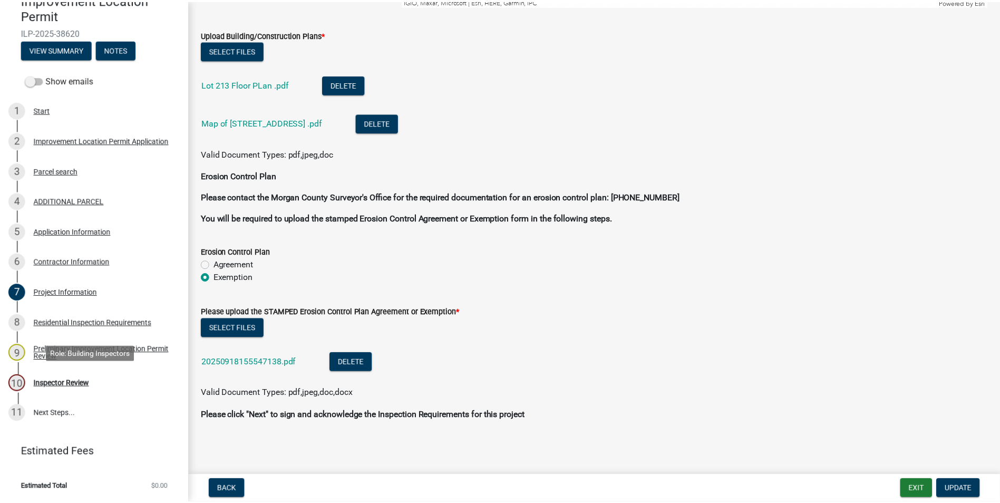
scroll to position [0, 0]
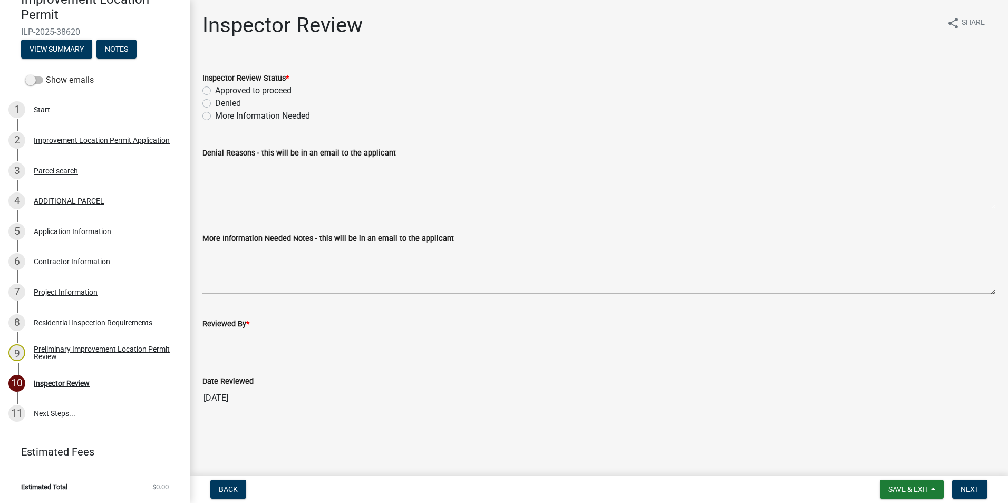
click at [215, 90] on label "Approved to proceed" at bounding box center [253, 90] width 76 height 13
click at [215, 90] on input "Approved to proceed" at bounding box center [218, 87] width 7 height 7
radio input "true"
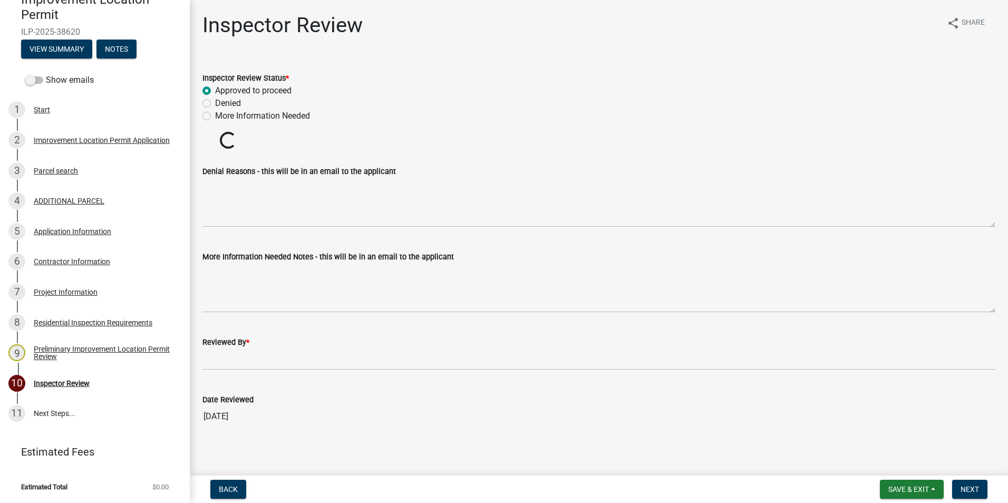
click at [253, 358] on wm-data-entity-input "Reviewed By *" at bounding box center [598, 349] width 793 height 57
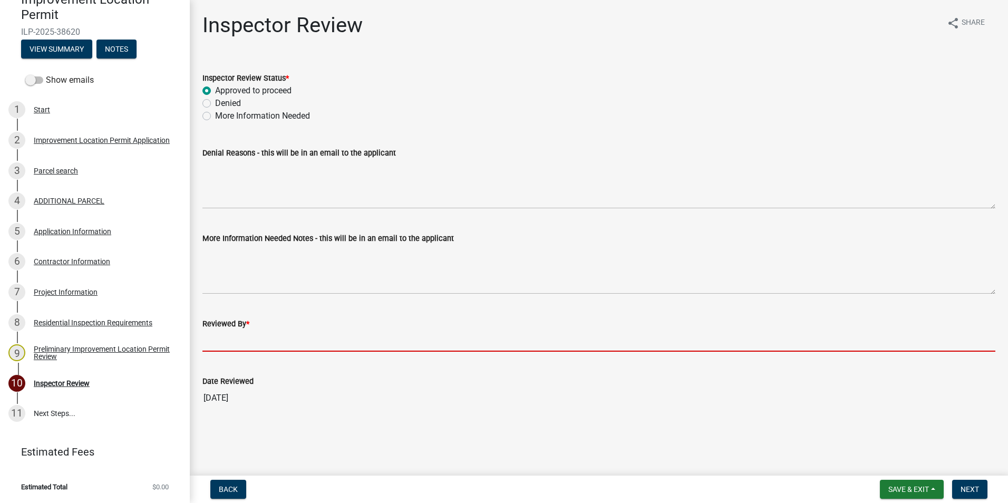
click at [250, 339] on input "Reviewed By *" at bounding box center [598, 341] width 793 height 22
type input "AFM"
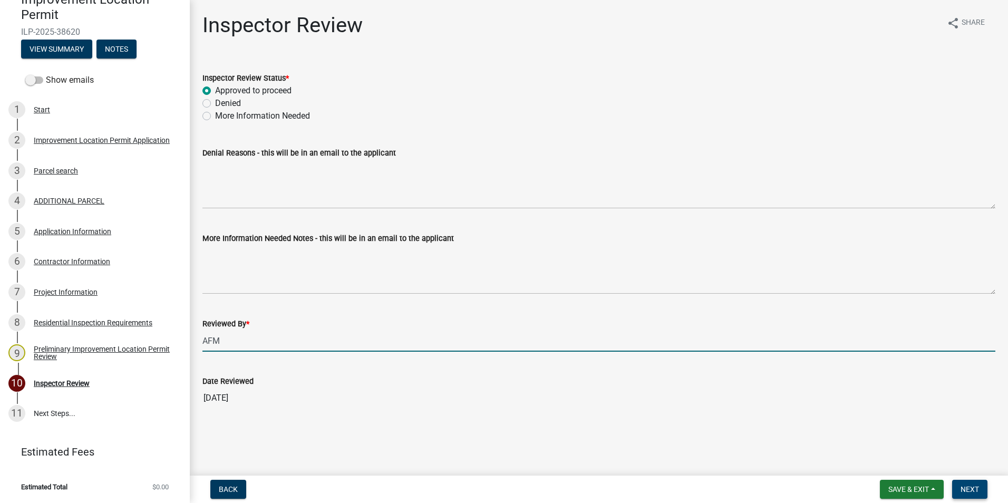
click at [970, 489] on span "Next" at bounding box center [970, 489] width 18 height 8
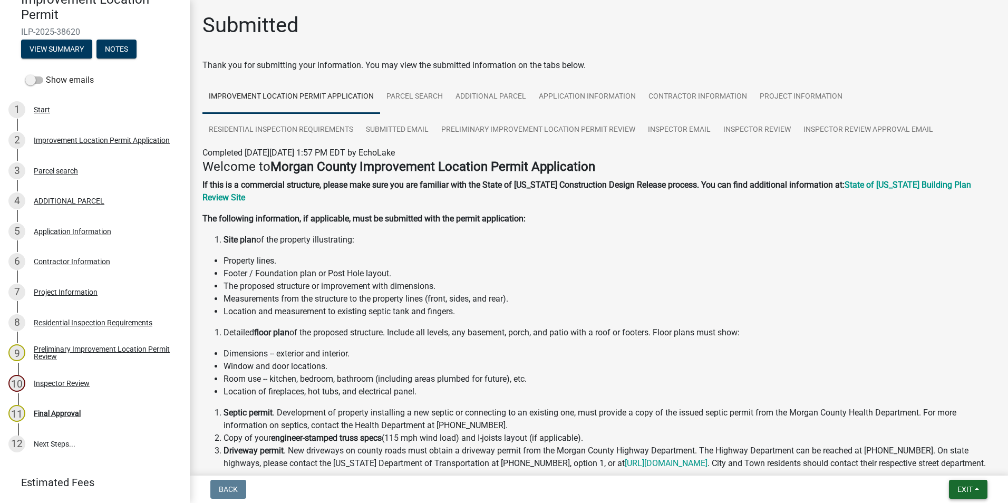
click at [962, 490] on span "Exit" at bounding box center [964, 489] width 15 height 8
click at [943, 459] on button "Save & Exit" at bounding box center [945, 461] width 84 height 25
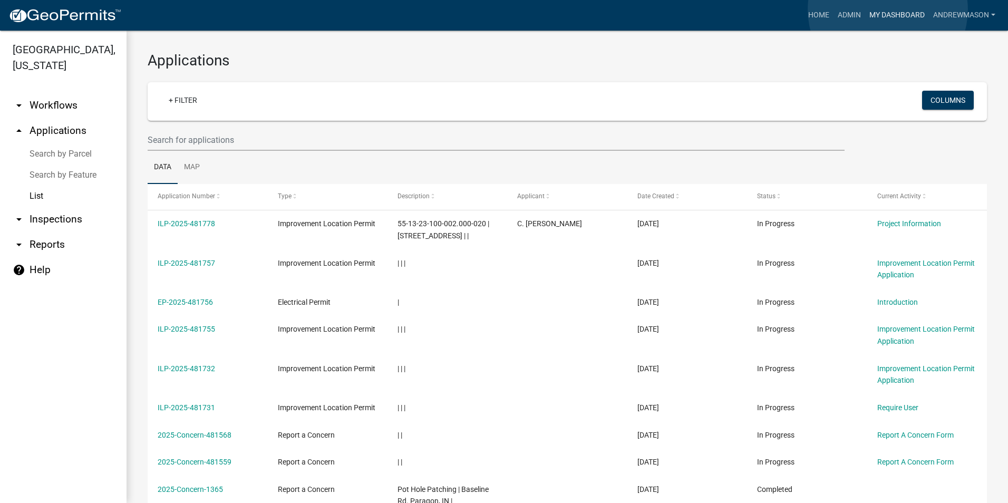
click at [888, 9] on link "My Dashboard" at bounding box center [897, 15] width 64 height 20
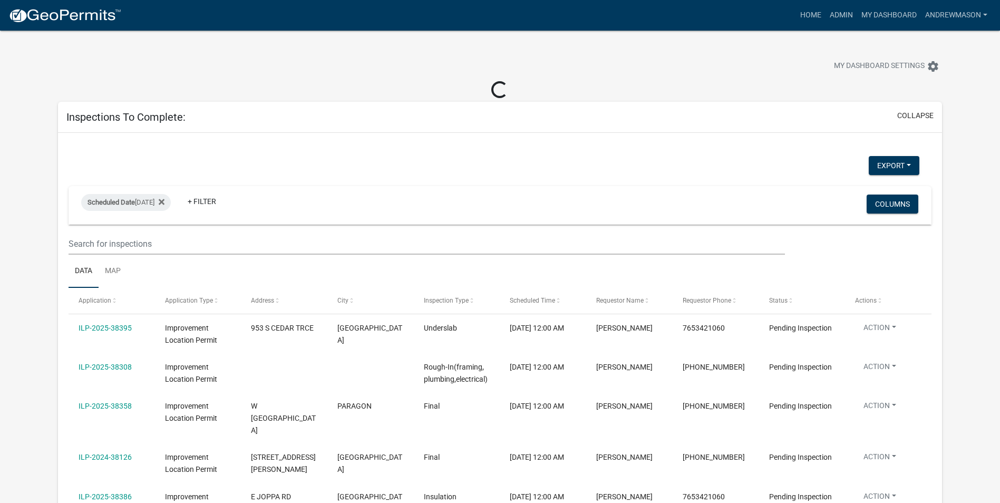
select select "3: 100"
